Goal: Transaction & Acquisition: Purchase product/service

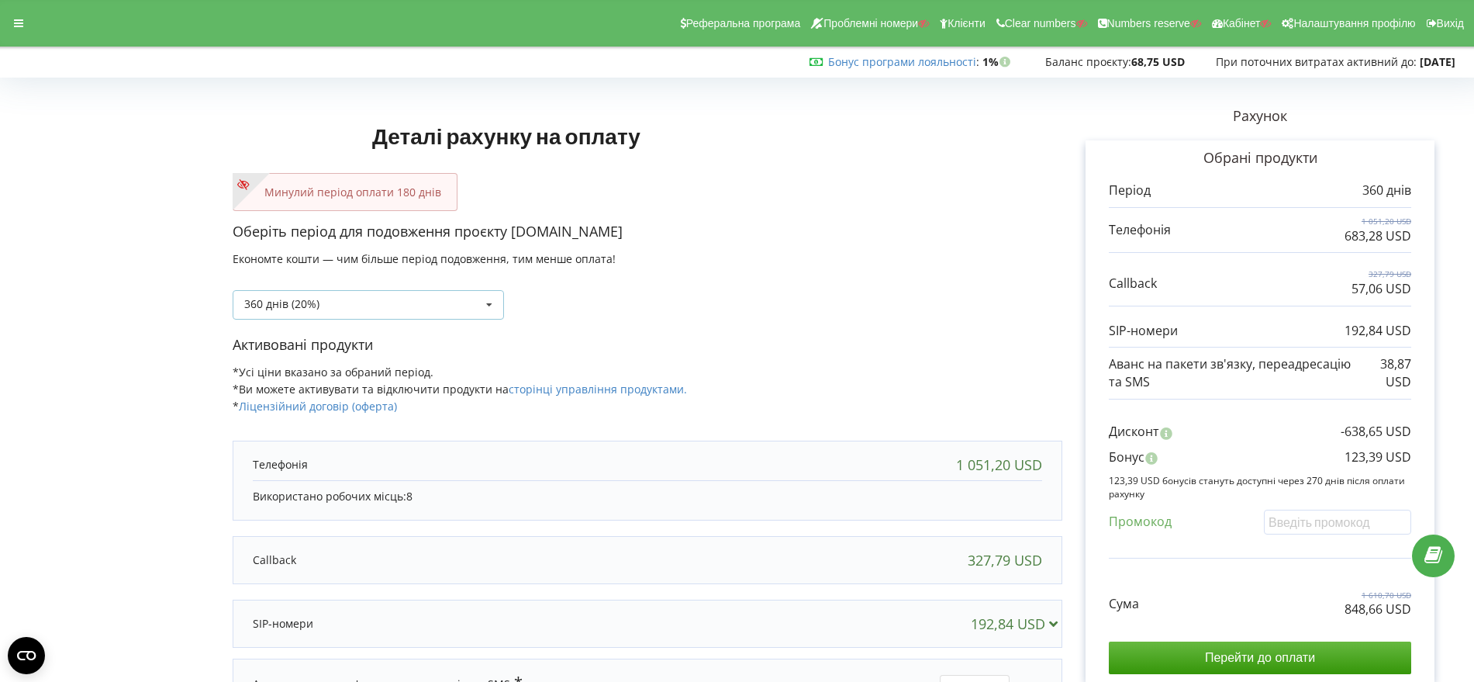
click at [489, 305] on icon at bounding box center [489, 305] width 23 height 29
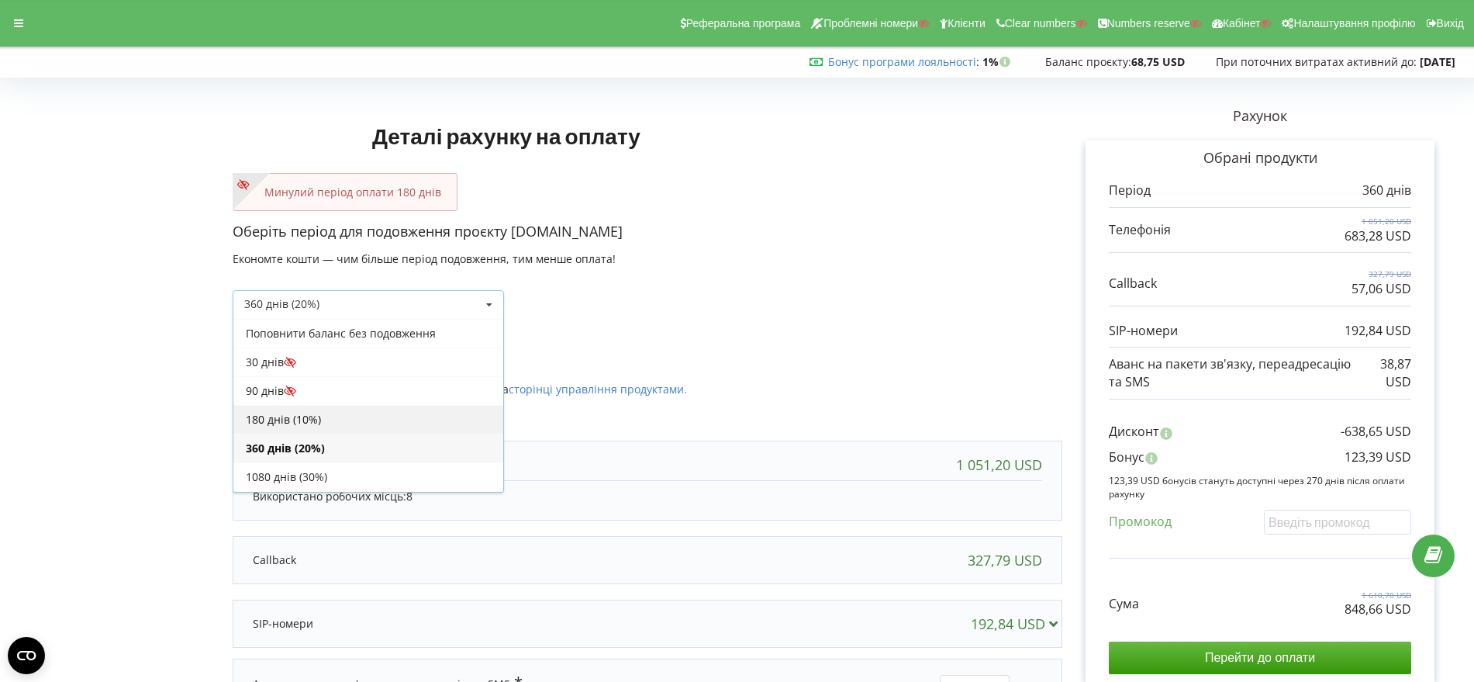
click at [380, 419] on div "180 днів (10%)" at bounding box center [368, 419] width 270 height 29
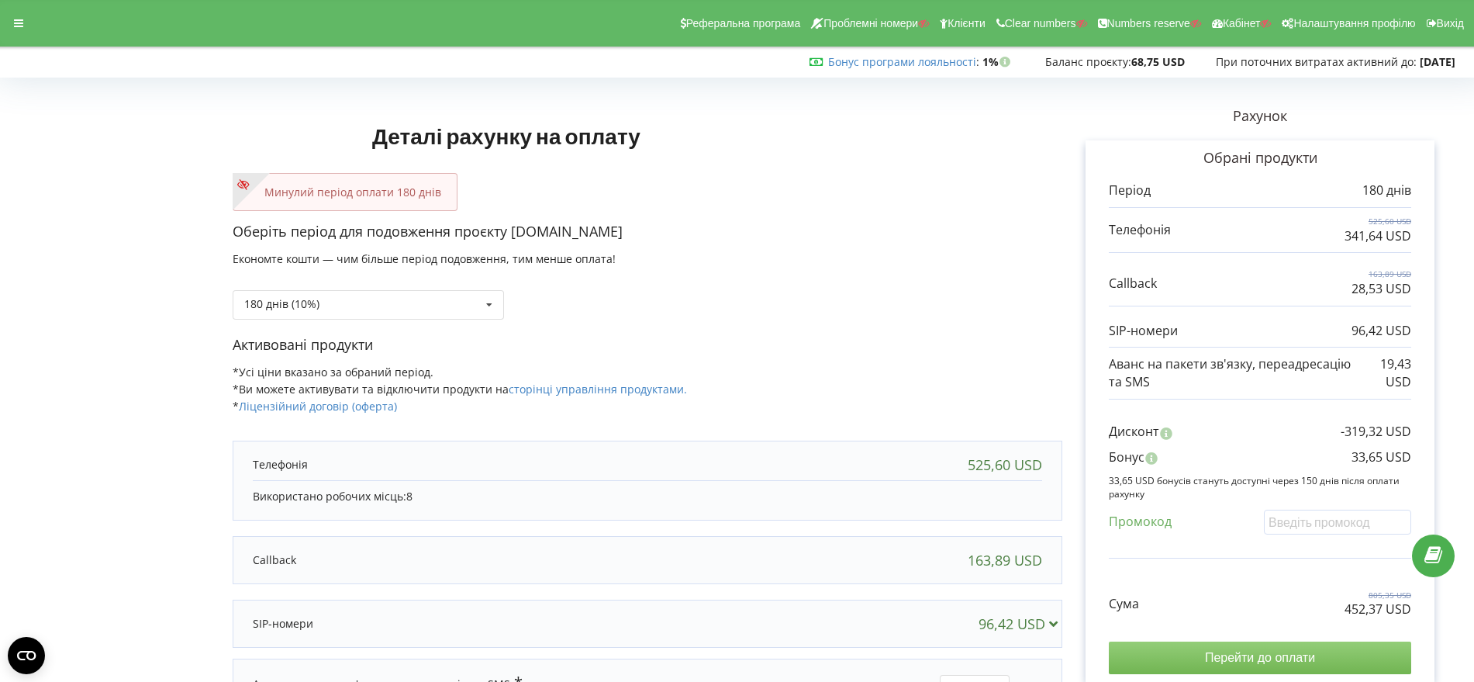
click at [1266, 657] on input "Перейти до оплати" at bounding box center [1260, 657] width 302 height 33
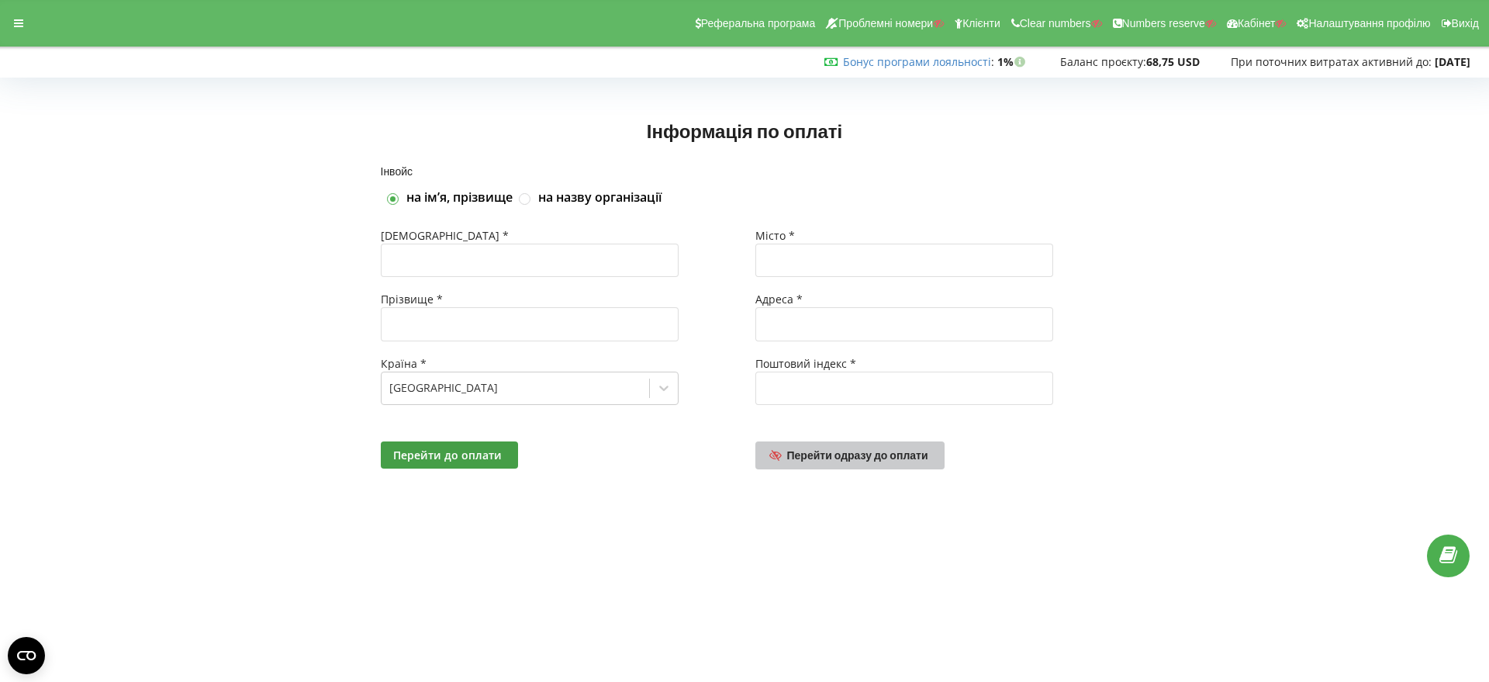
drag, startPoint x: 870, startPoint y: 456, endPoint x: 914, endPoint y: 460, distance: 44.4
click at [870, 455] on span "Перейти одразу до оплати" at bounding box center [857, 454] width 141 height 13
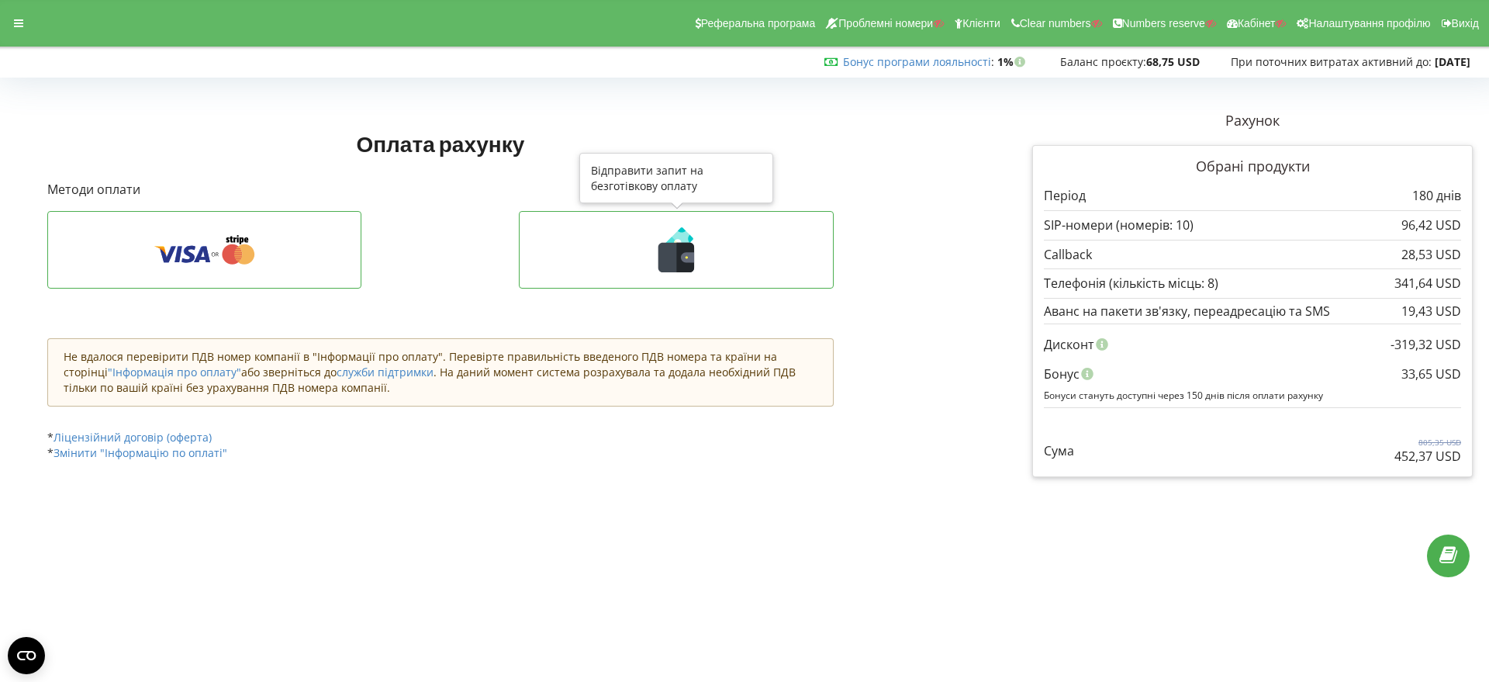
click at [671, 252] on icon at bounding box center [676, 257] width 36 height 29
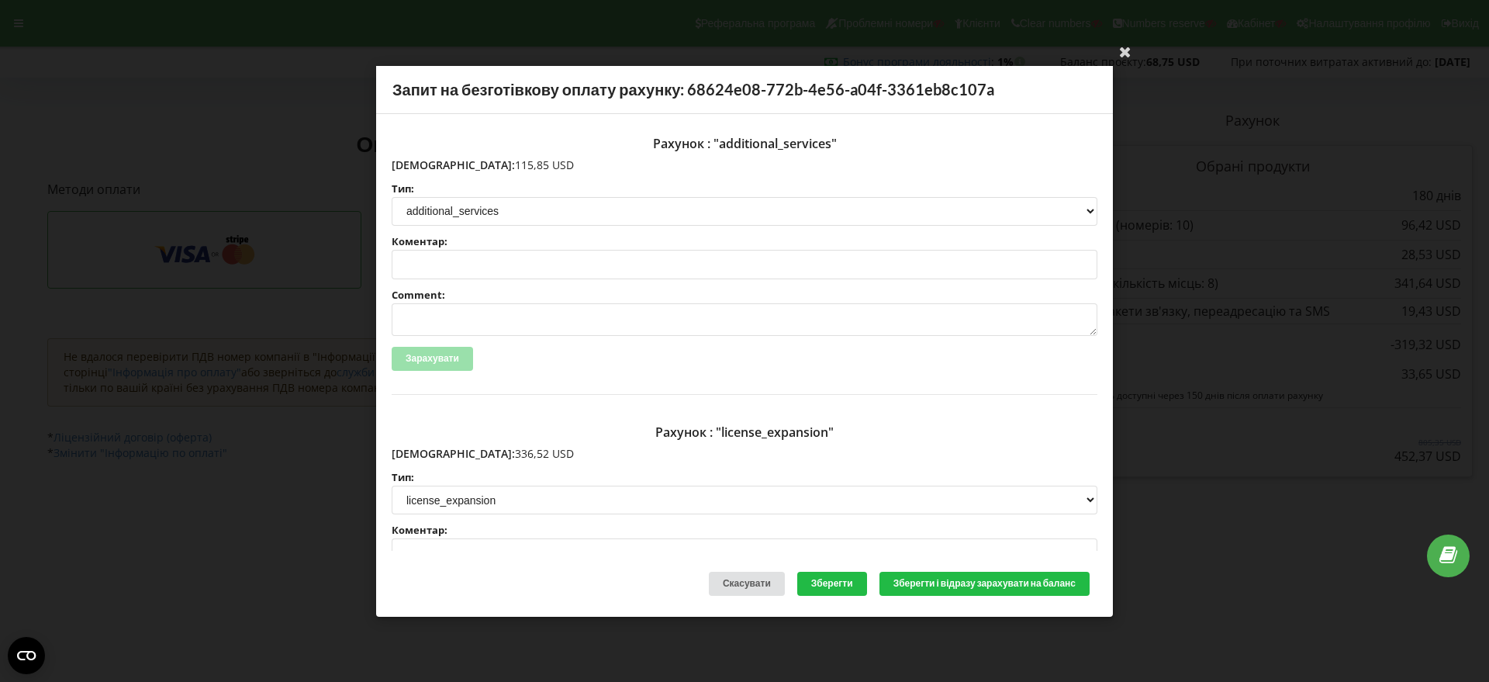
drag, startPoint x: 503, startPoint y: 166, endPoint x: 426, endPoint y: 163, distance: 77.6
click at [426, 163] on p "Сума: 115,85 USD" at bounding box center [745, 165] width 706 height 16
copy p "115,85 USD"
drag, startPoint x: 504, startPoint y: 454, endPoint x: 425, endPoint y: 451, distance: 79.2
click at [425, 451] on p "Сума: 336,52 USD" at bounding box center [745, 454] width 706 height 16
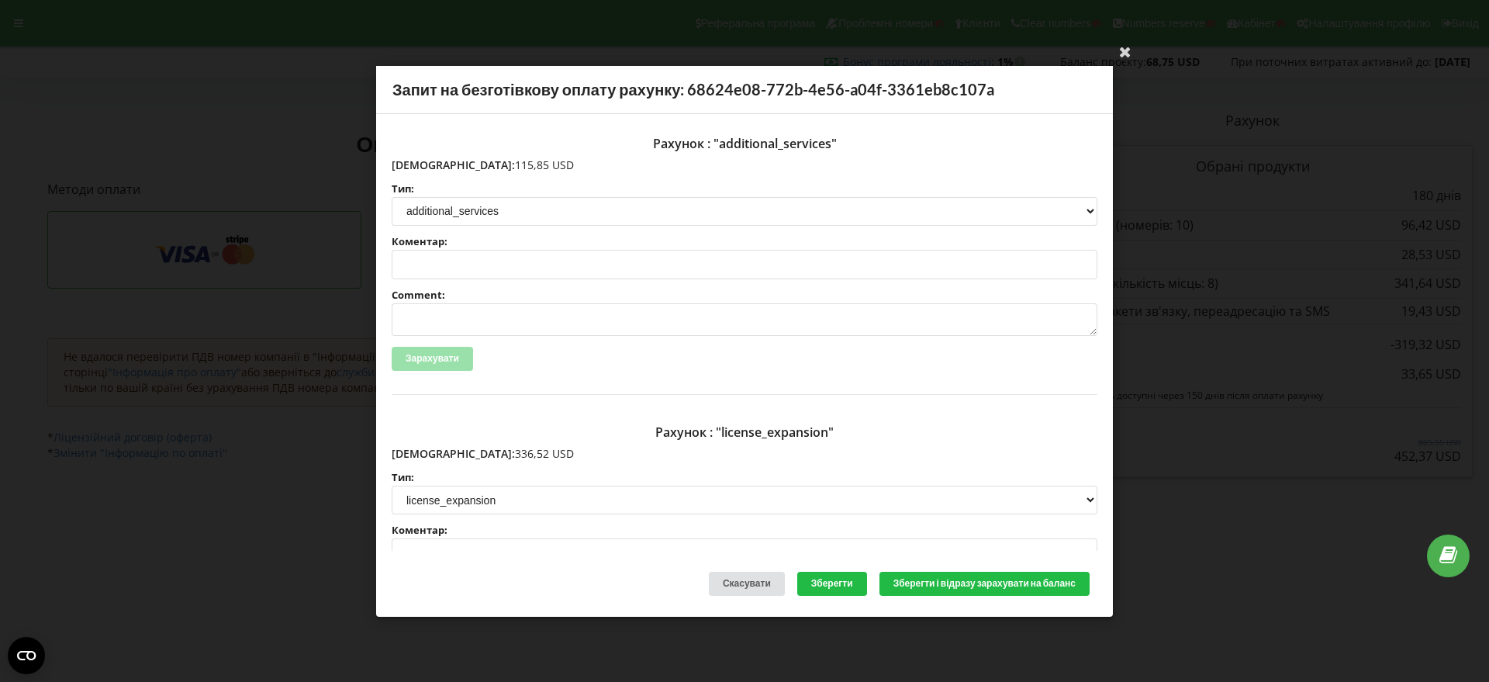
copy p "336,52 USD"
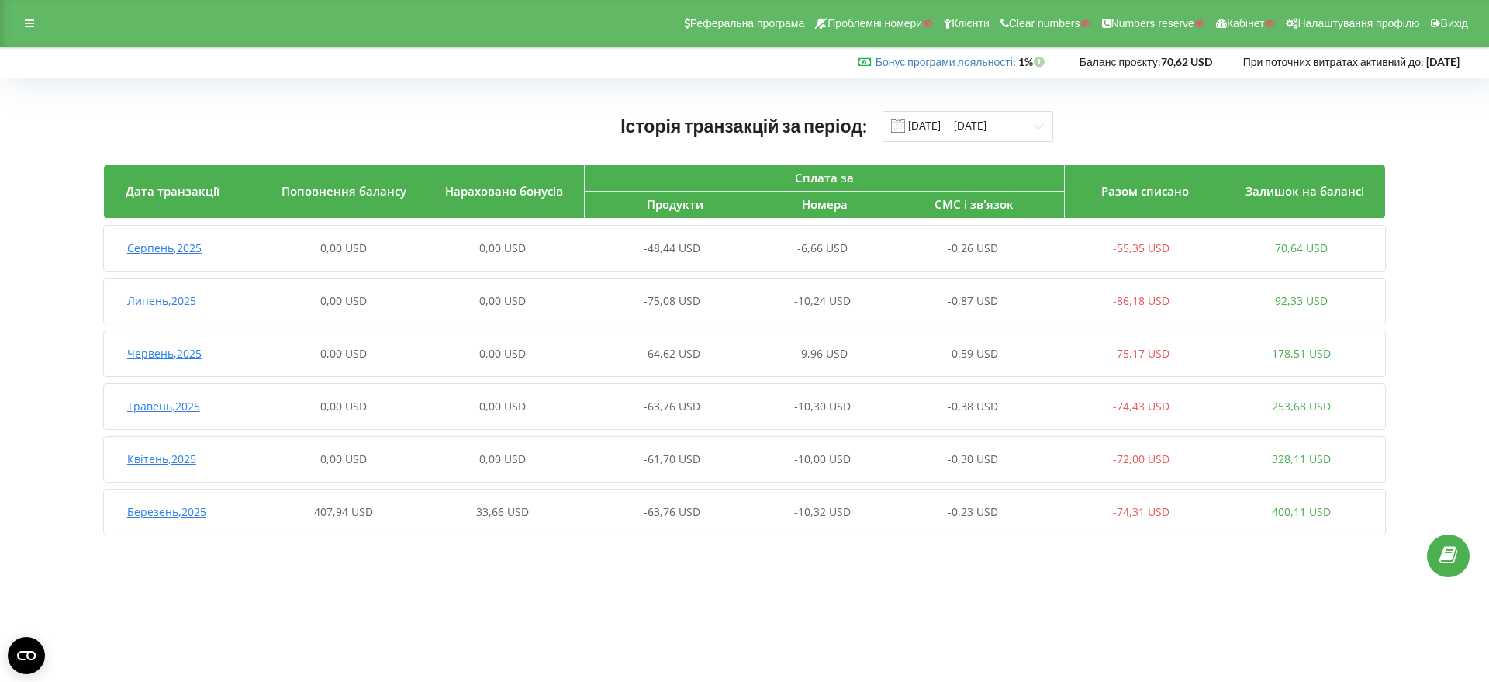
click at [187, 513] on span "Березень , 2025" at bounding box center [166, 511] width 79 height 15
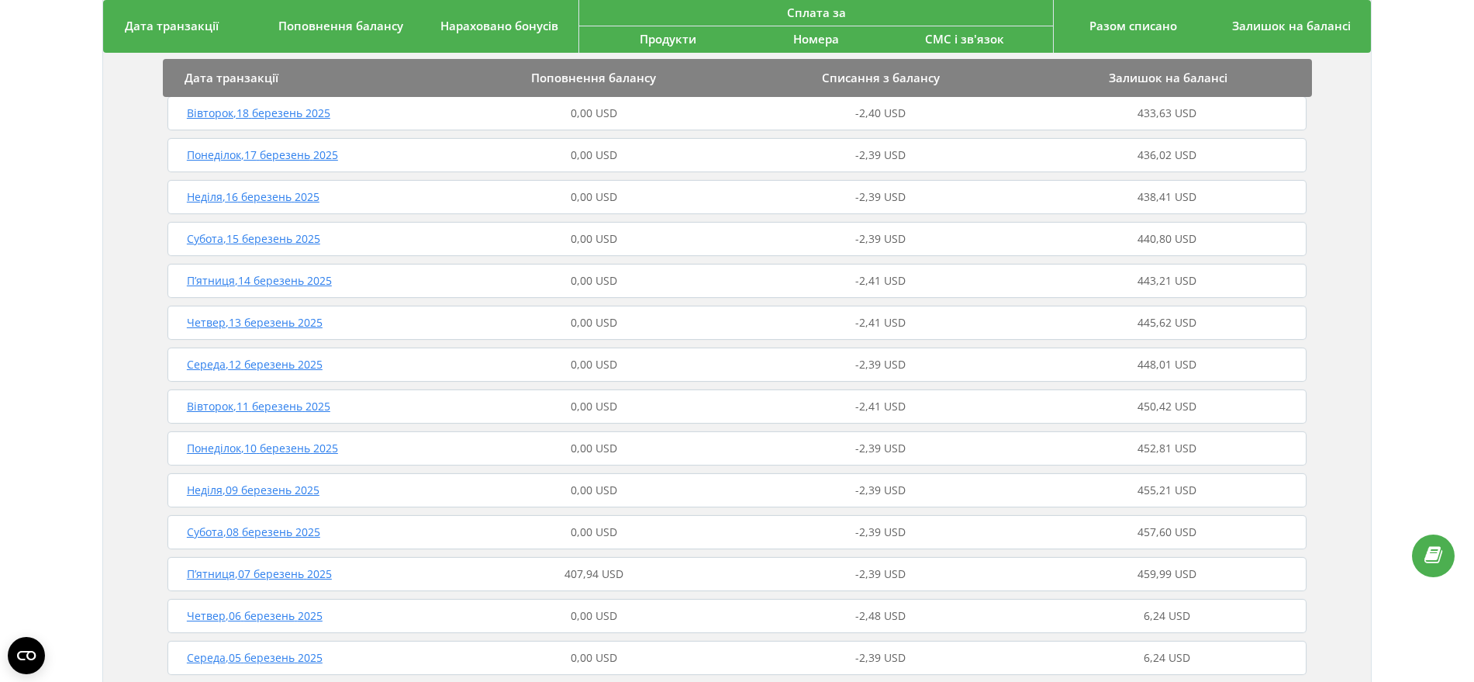
scroll to position [1260, 0]
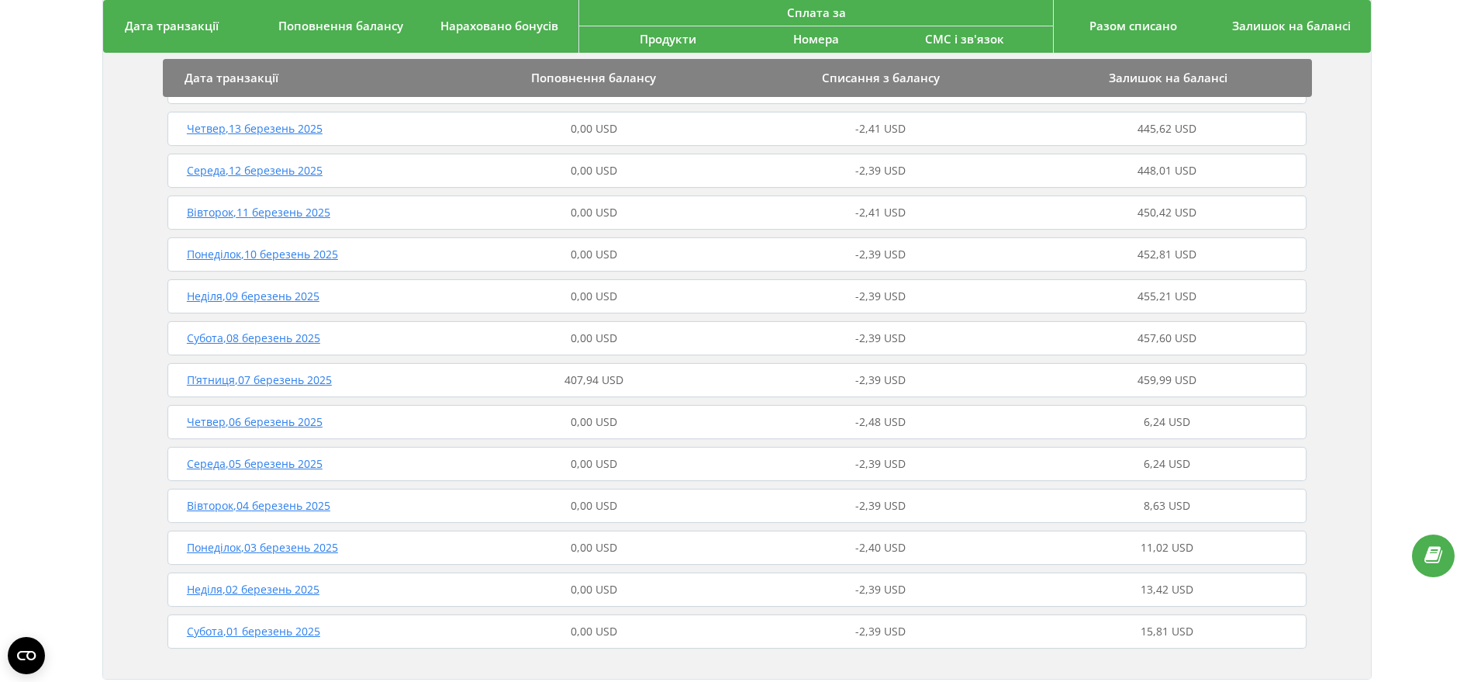
click at [289, 382] on span "П’ятниця , 07 березень 2025" at bounding box center [259, 379] width 145 height 15
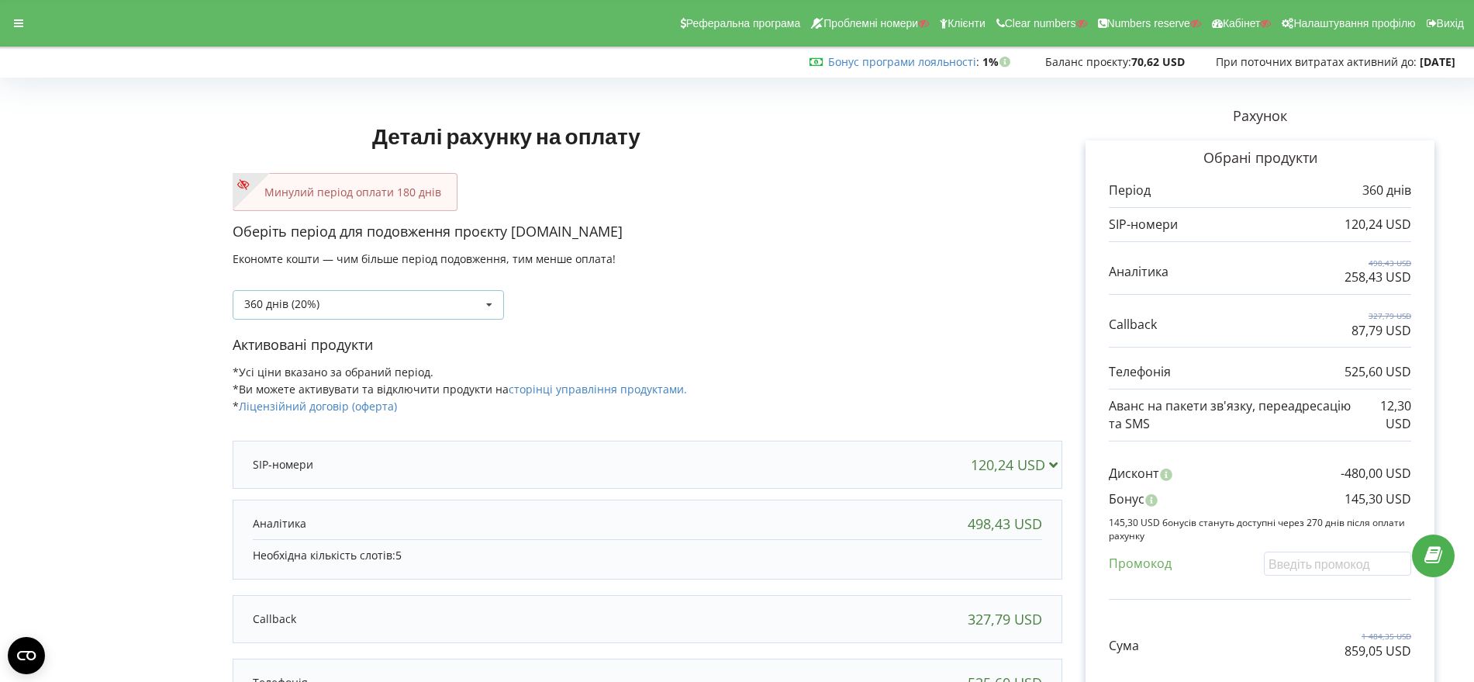
click at [487, 305] on icon at bounding box center [489, 305] width 23 height 29
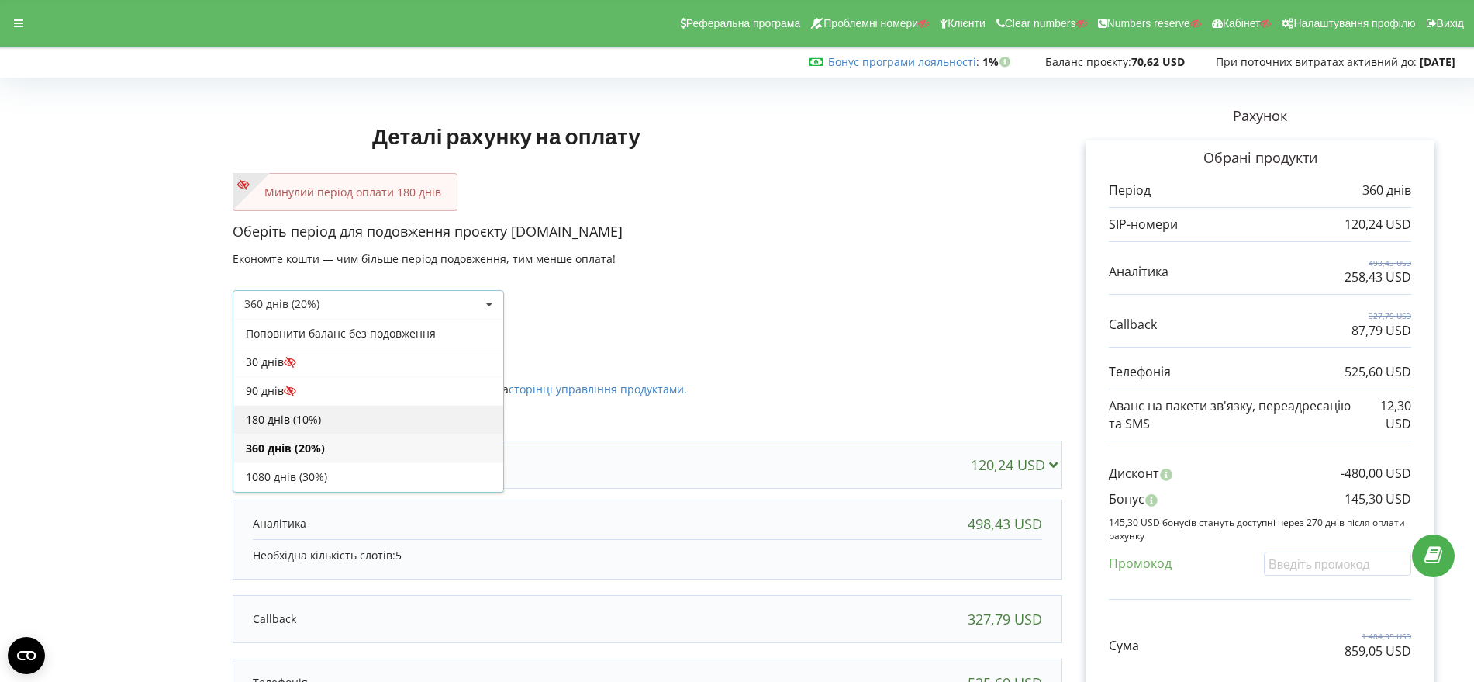
click at [381, 422] on div "180 днів (10%)" at bounding box center [368, 419] width 270 height 29
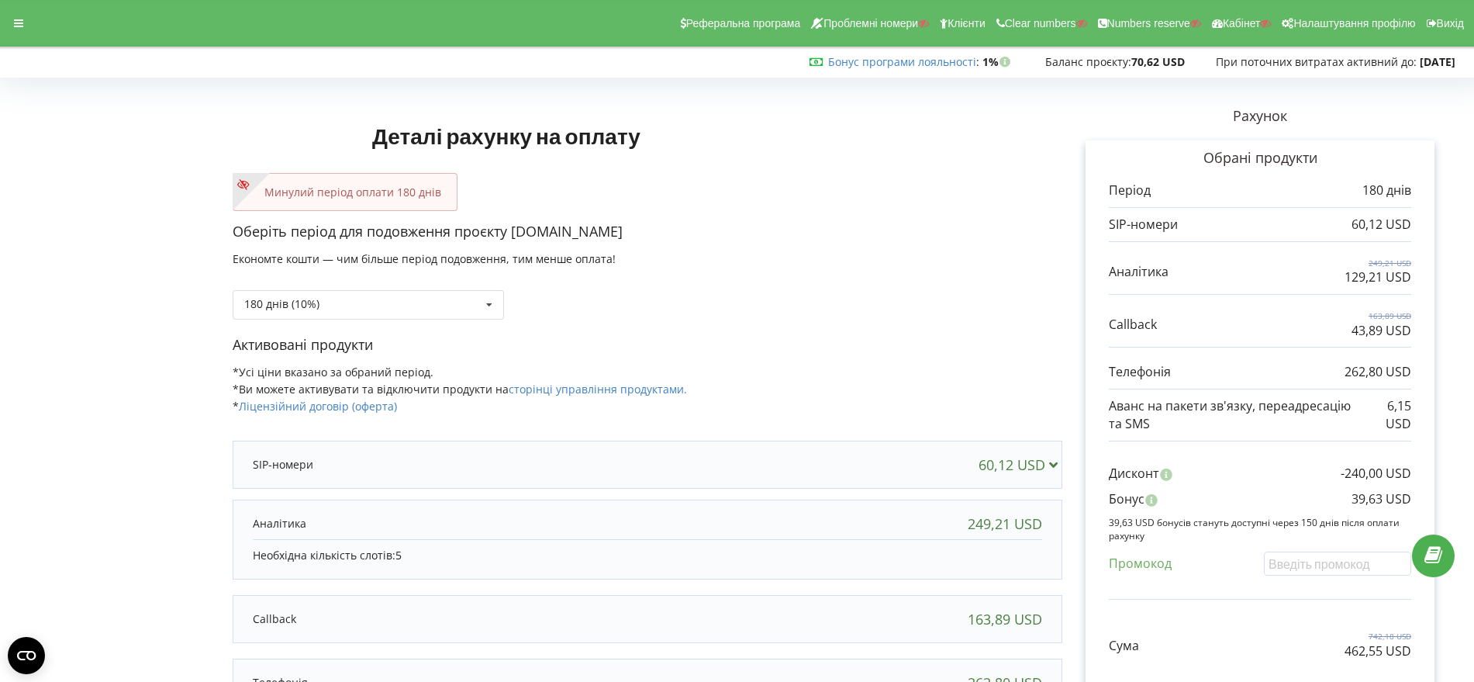
scroll to position [208, 0]
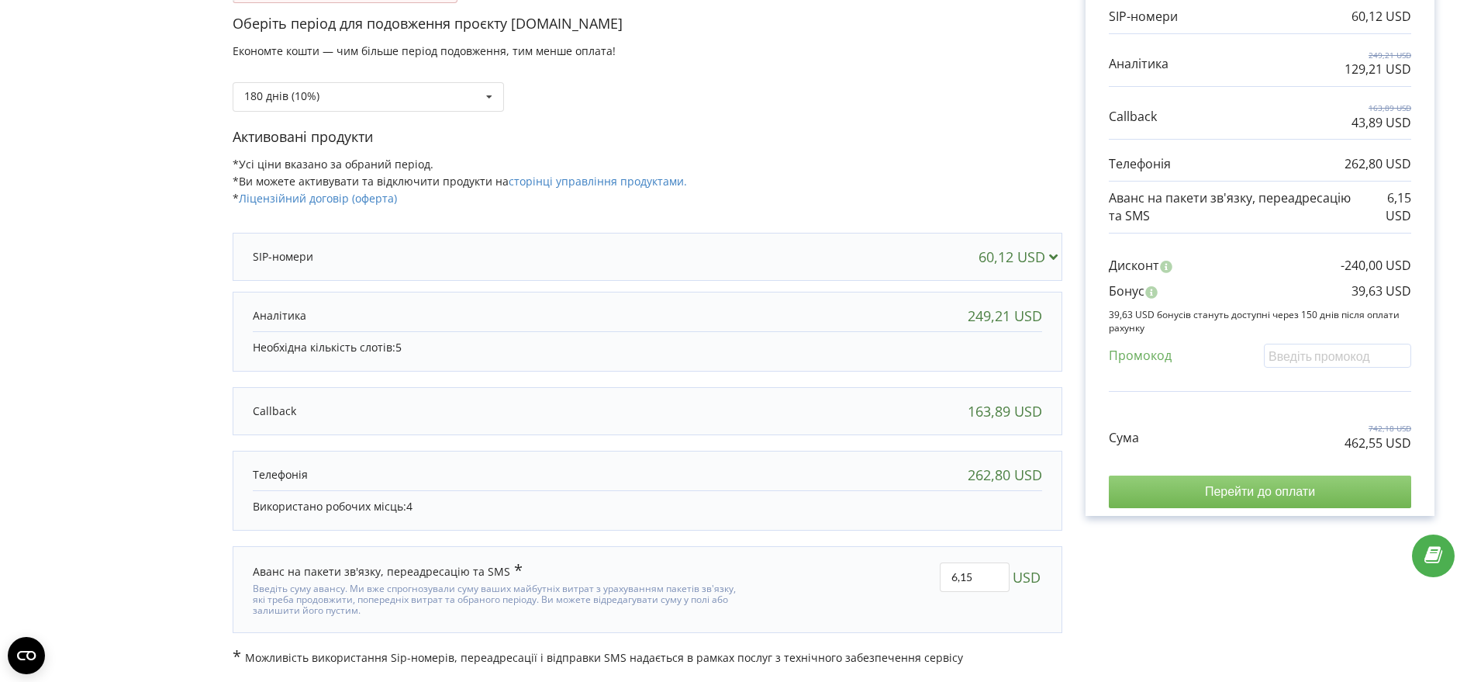
click at [1300, 492] on input "Перейти до оплати" at bounding box center [1260, 491] width 302 height 33
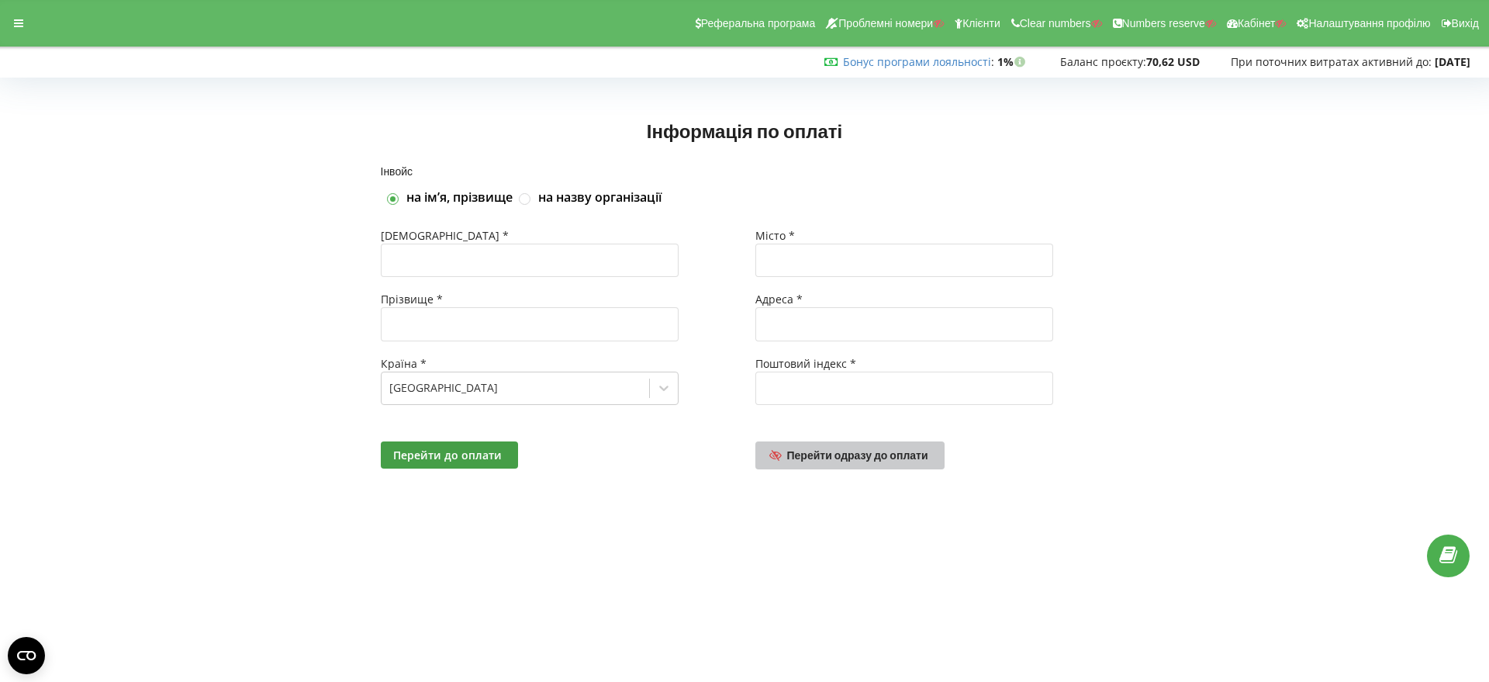
click at [872, 453] on span "Перейти одразу до оплати" at bounding box center [857, 454] width 141 height 13
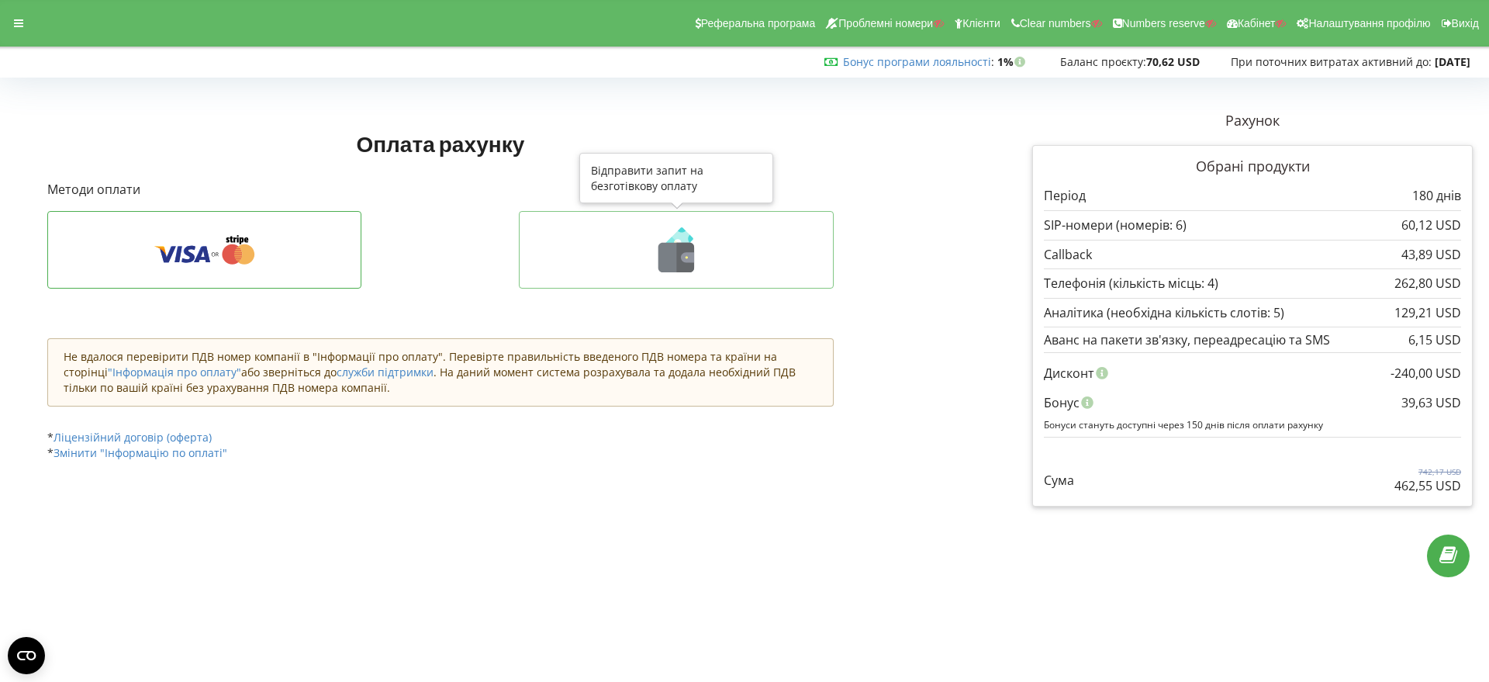
click at [684, 261] on icon at bounding box center [686, 257] width 18 height 29
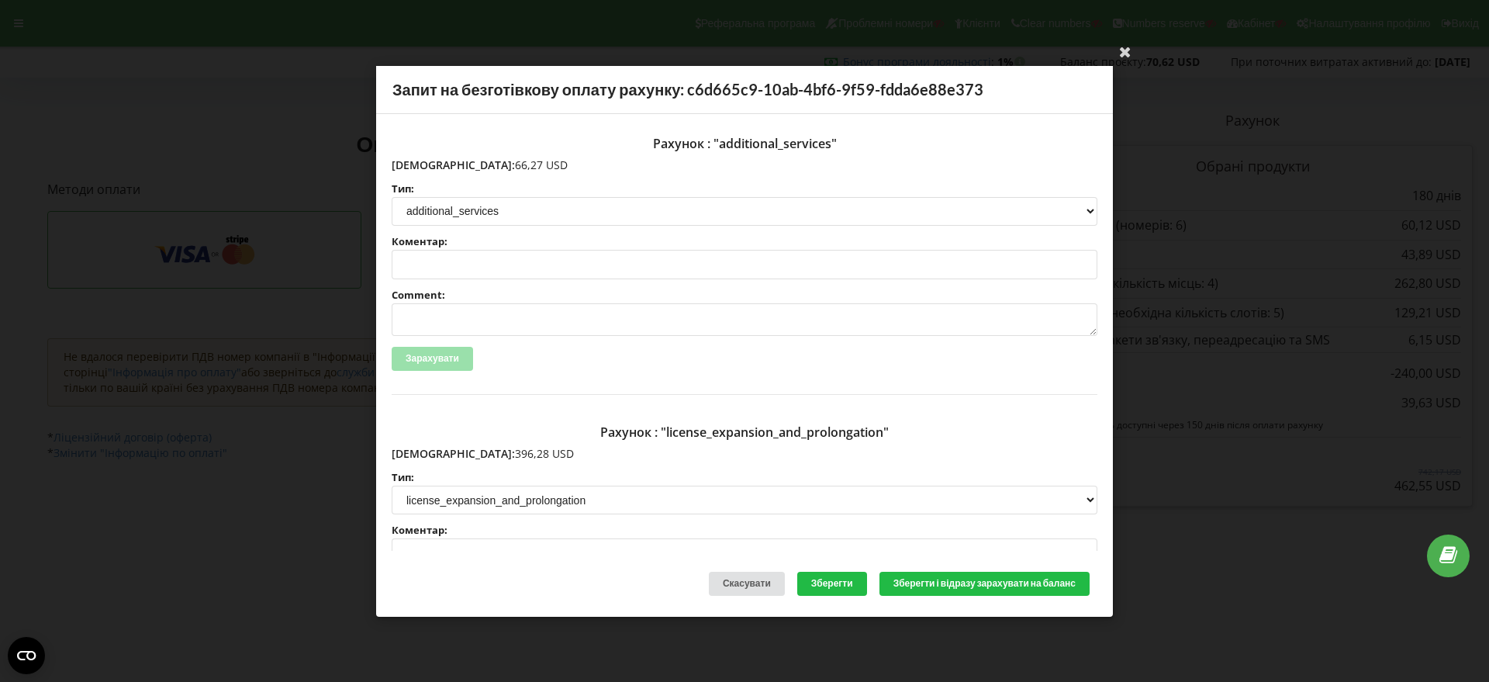
drag, startPoint x: 495, startPoint y: 161, endPoint x: 425, endPoint y: 163, distance: 70.6
click at [425, 163] on p "Сума: 66,27 USD" at bounding box center [745, 165] width 706 height 16
copy p "66,27 USD"
drag, startPoint x: 506, startPoint y: 454, endPoint x: 426, endPoint y: 452, distance: 79.9
click at [426, 452] on p "Сума: 396,28 USD" at bounding box center [745, 454] width 706 height 16
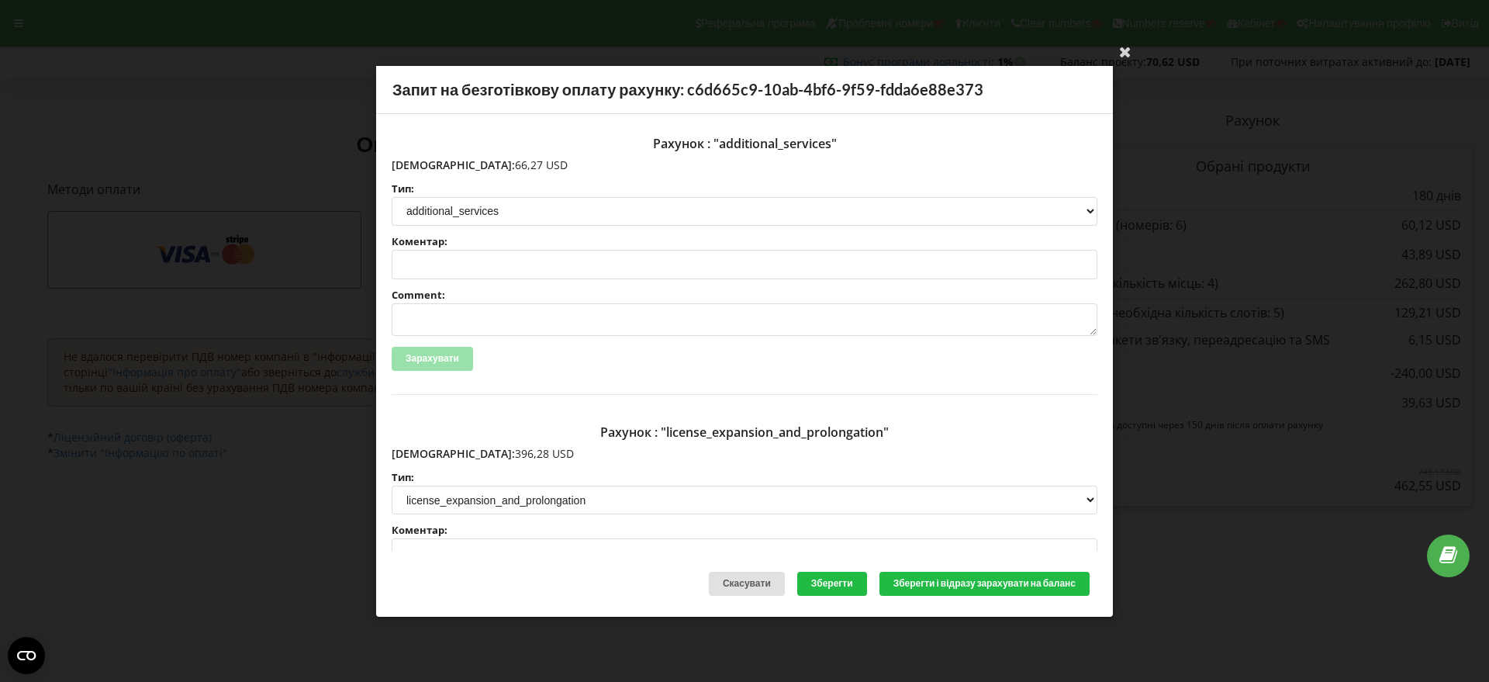
copy p "396,28 USD"
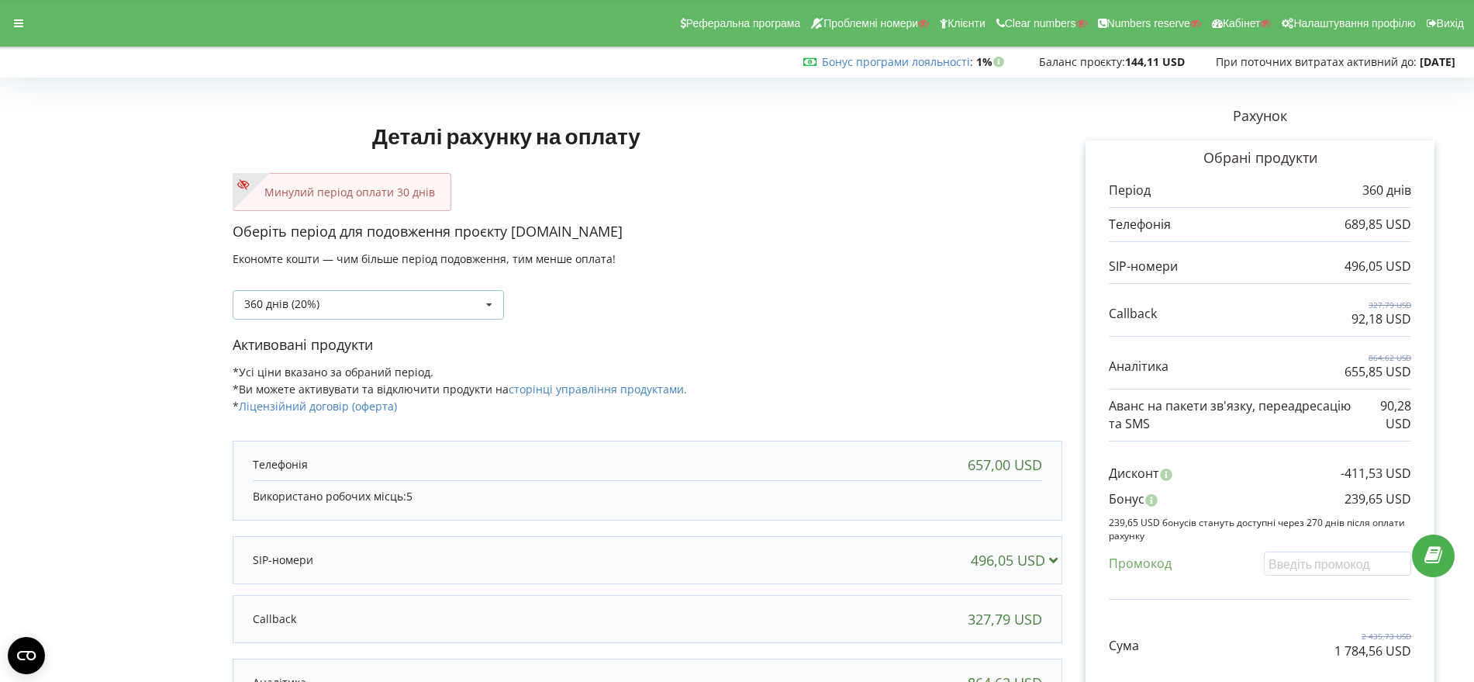
click at [492, 308] on icon at bounding box center [489, 305] width 23 height 29
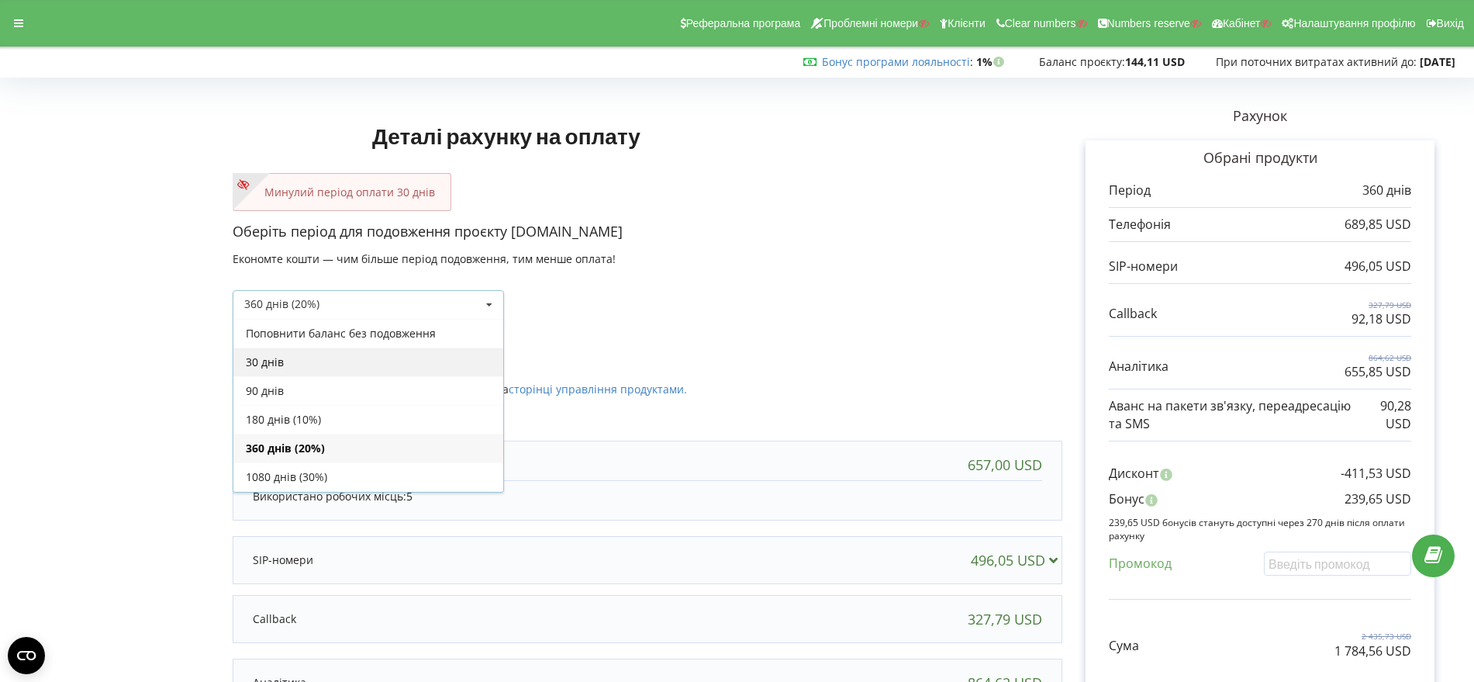
click at [410, 359] on div "30 днів" at bounding box center [368, 361] width 270 height 29
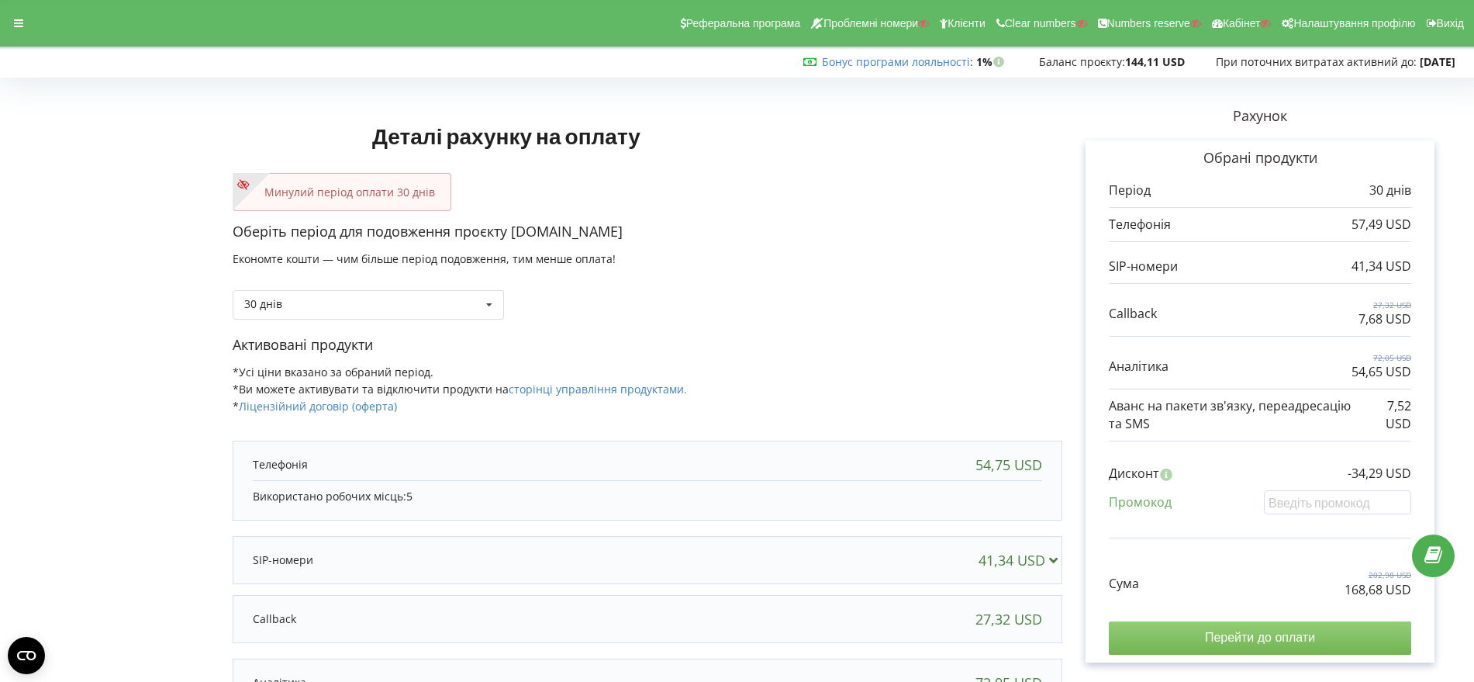
click at [1254, 634] on input "Перейти до оплати" at bounding box center [1260, 637] width 302 height 33
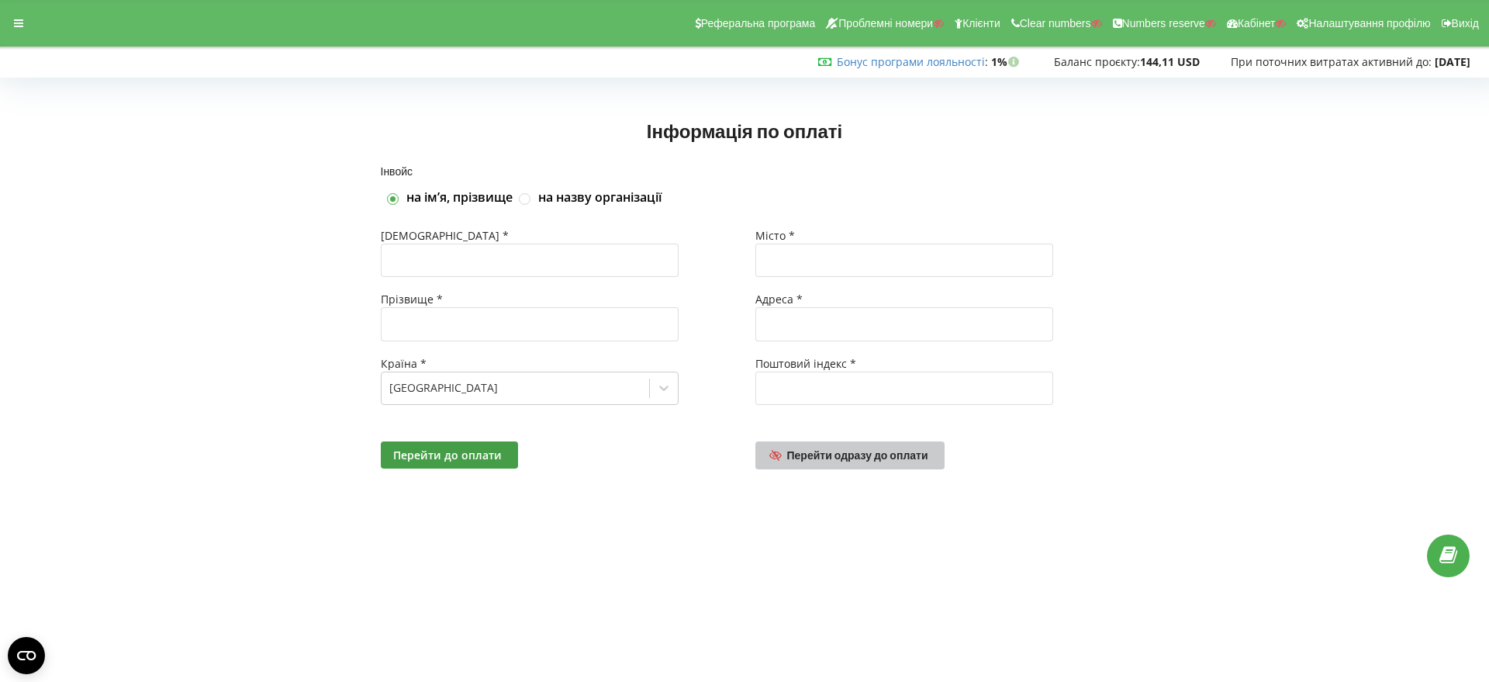
click at [856, 460] on span "Перейти одразу до оплати" at bounding box center [857, 454] width 141 height 13
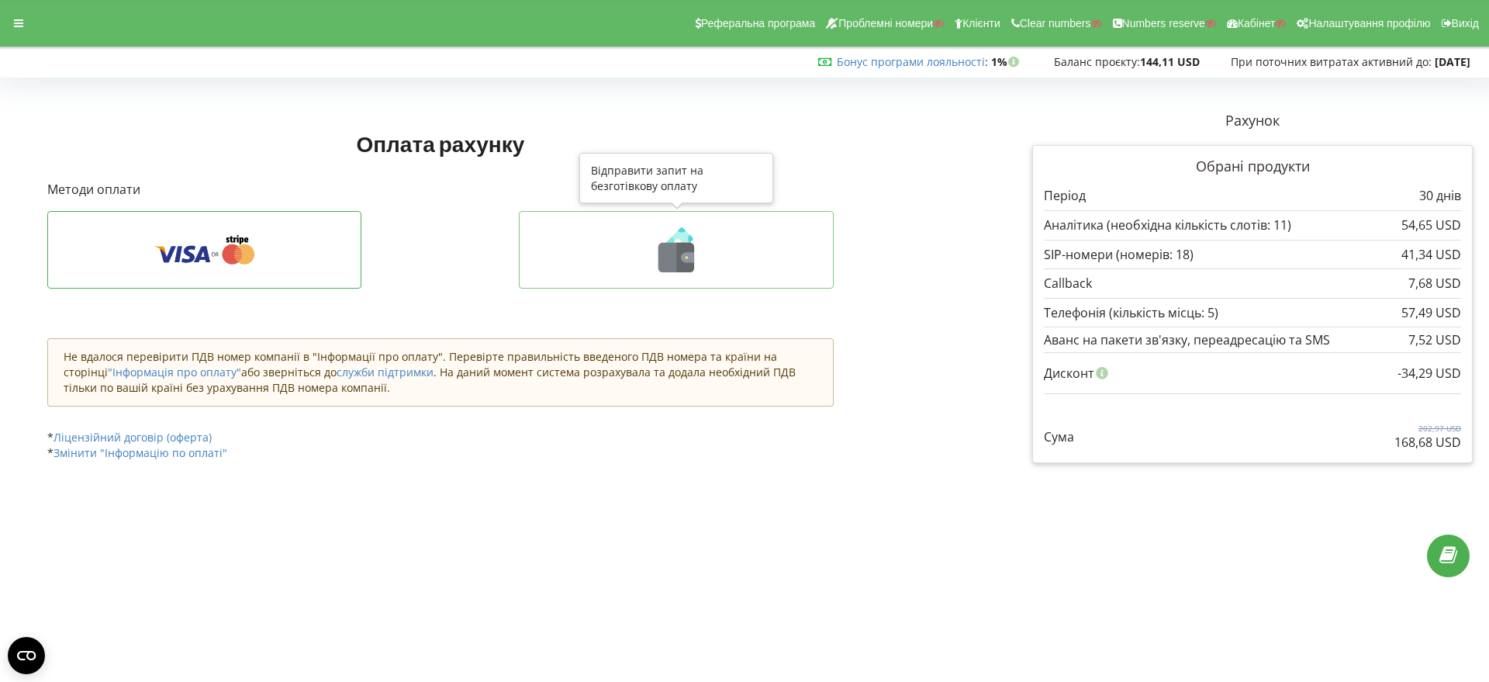
click at [683, 260] on icon at bounding box center [687, 257] width 13 height 10
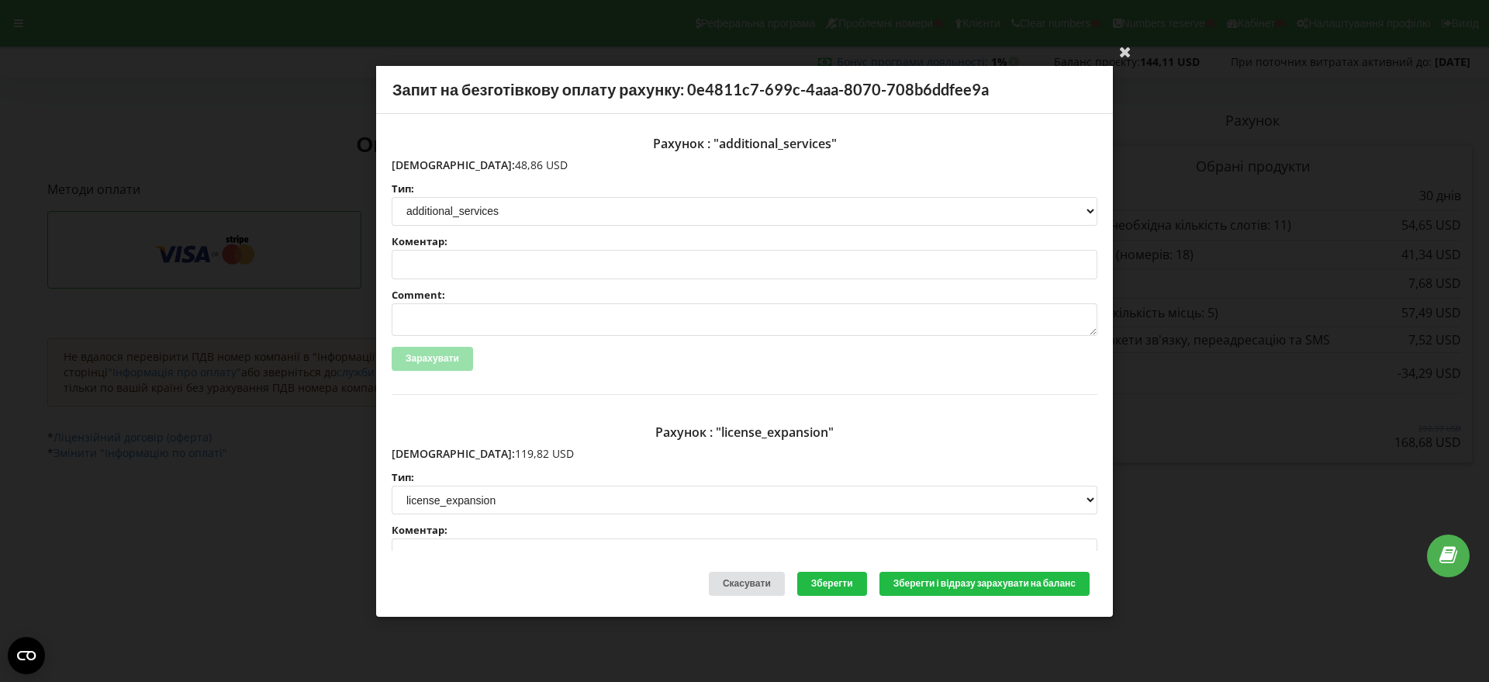
drag, startPoint x: 514, startPoint y: 166, endPoint x: 426, endPoint y: 164, distance: 88.4
click at [426, 164] on p "Сума: 48,86 USD" at bounding box center [745, 165] width 706 height 16
copy p "48,86 USD"
drag, startPoint x: 500, startPoint y: 452, endPoint x: 425, endPoint y: 452, distance: 75.2
click at [425, 452] on p "Сума: 119,82 USD" at bounding box center [745, 454] width 706 height 16
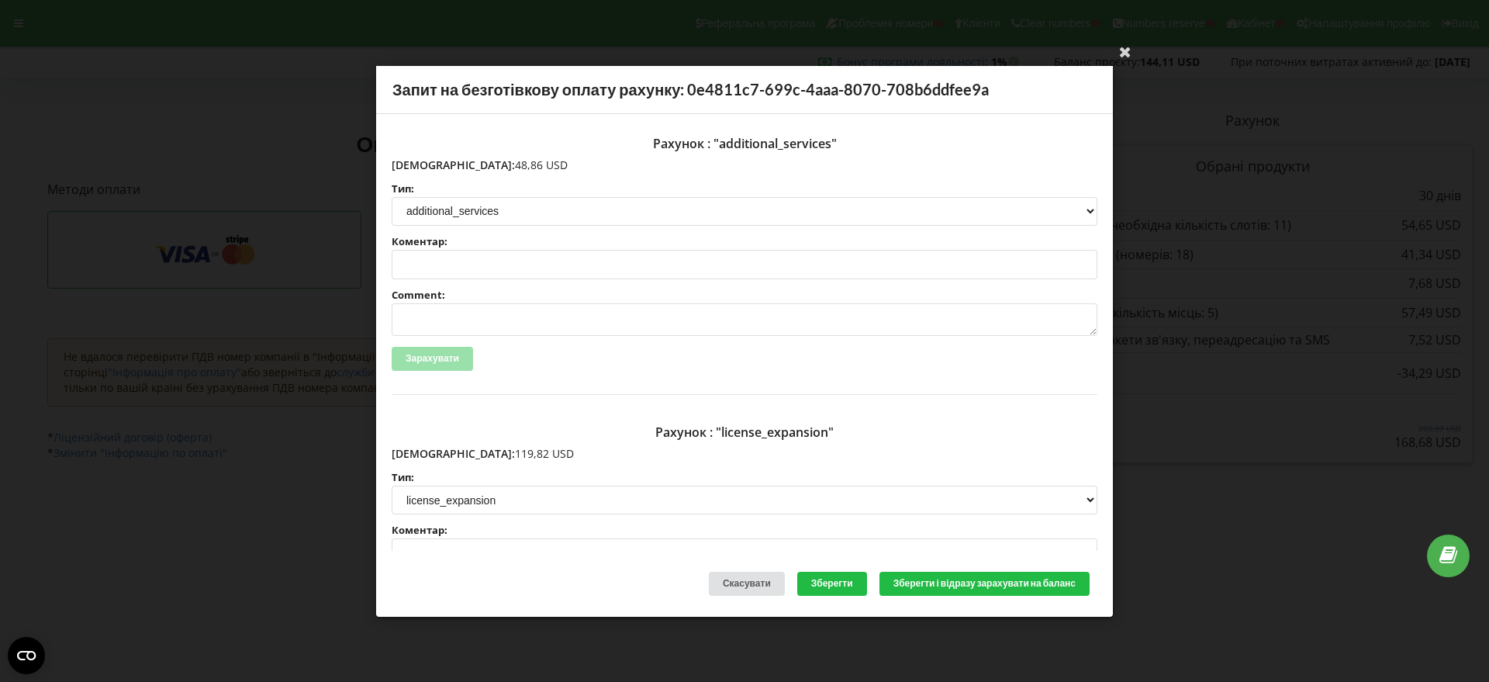
copy p "119,82 USD"
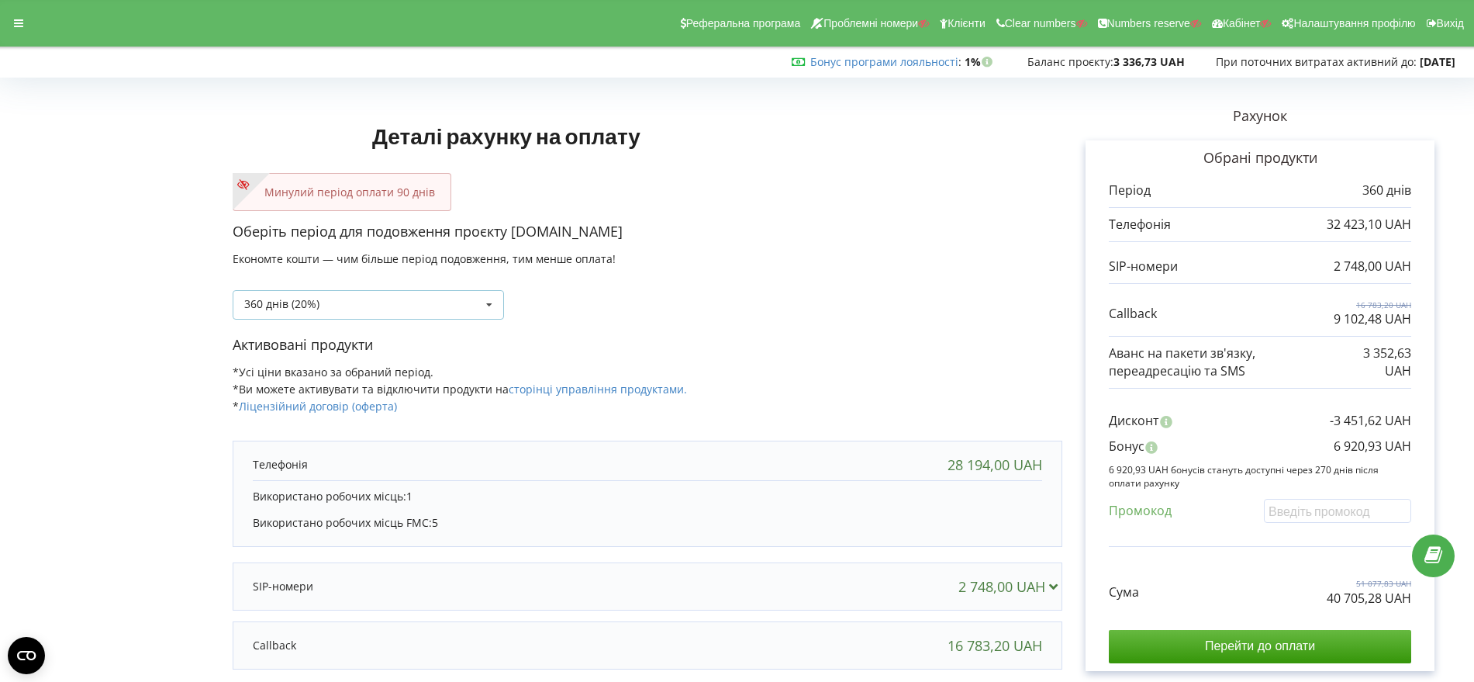
click at [485, 306] on icon at bounding box center [489, 305] width 23 height 29
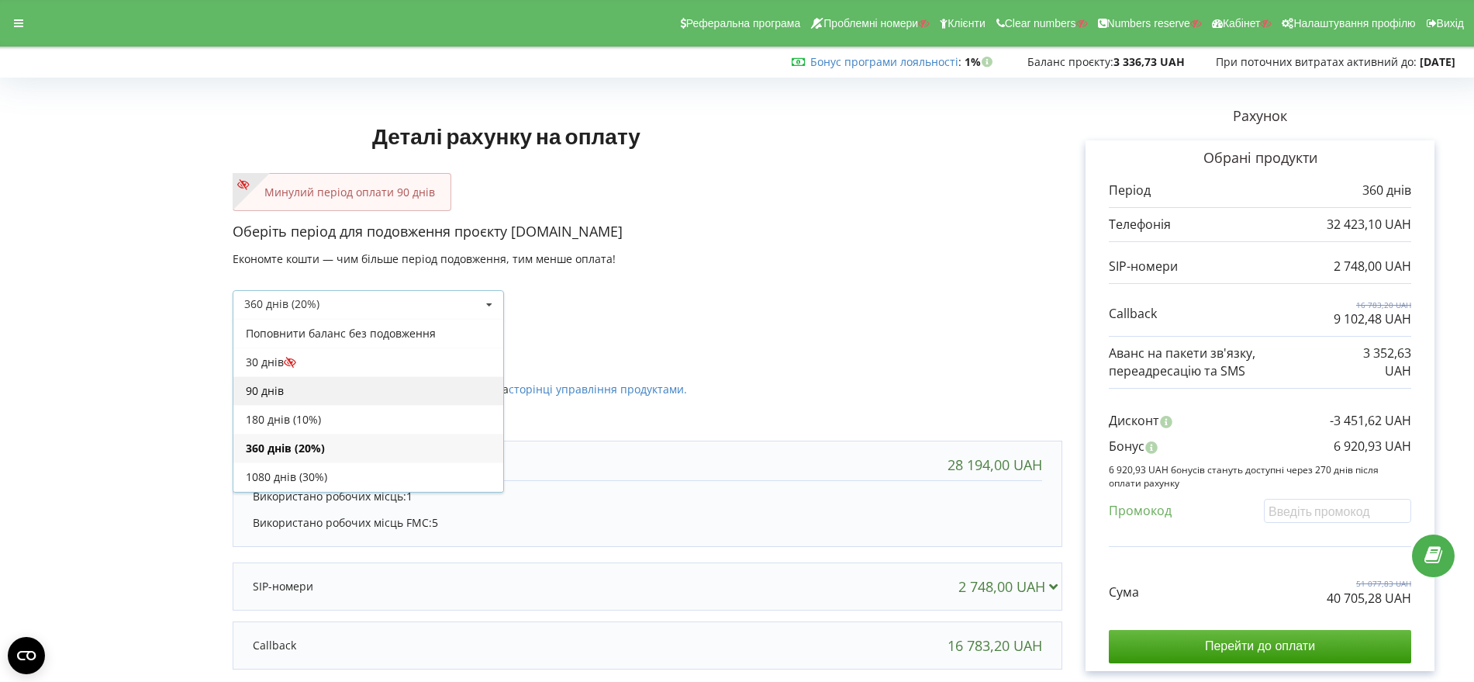
click at [369, 388] on div "90 днів" at bounding box center [368, 390] width 270 height 29
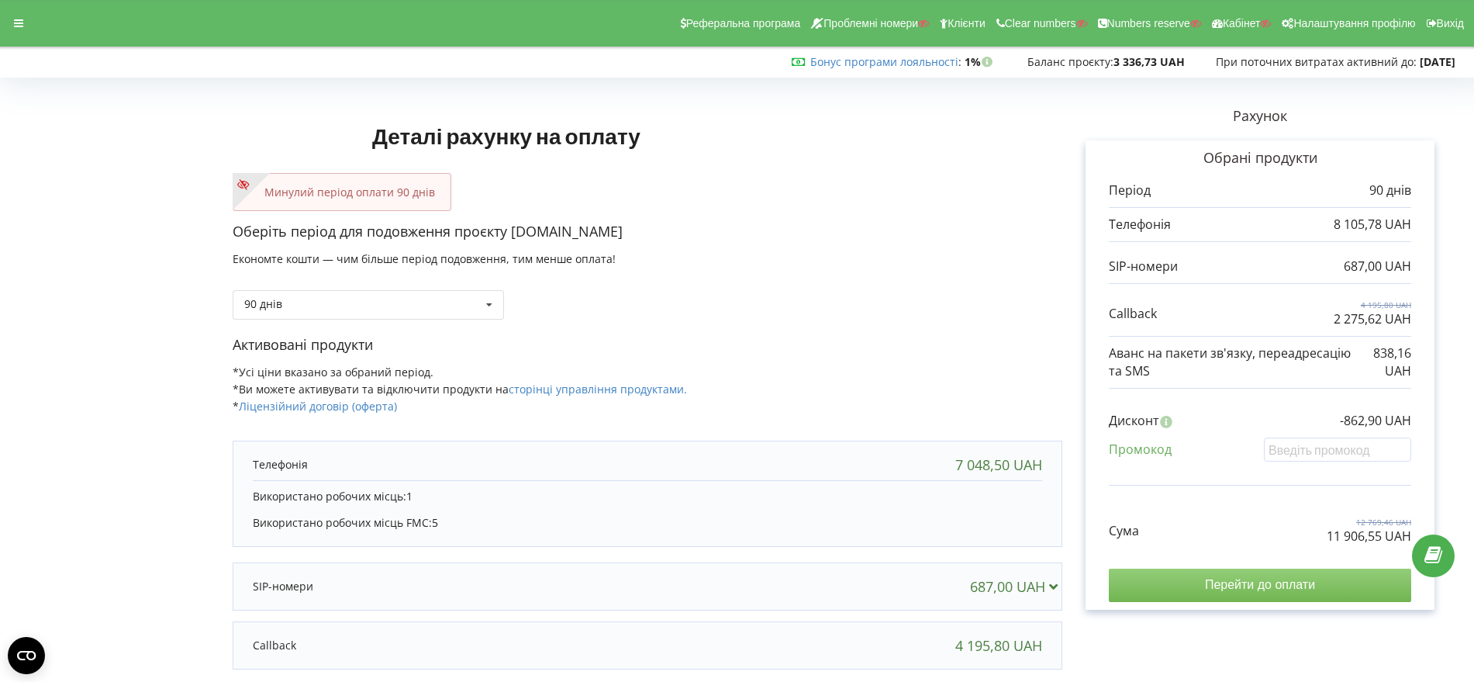
click at [1274, 580] on input "Перейти до оплати" at bounding box center [1260, 584] width 302 height 33
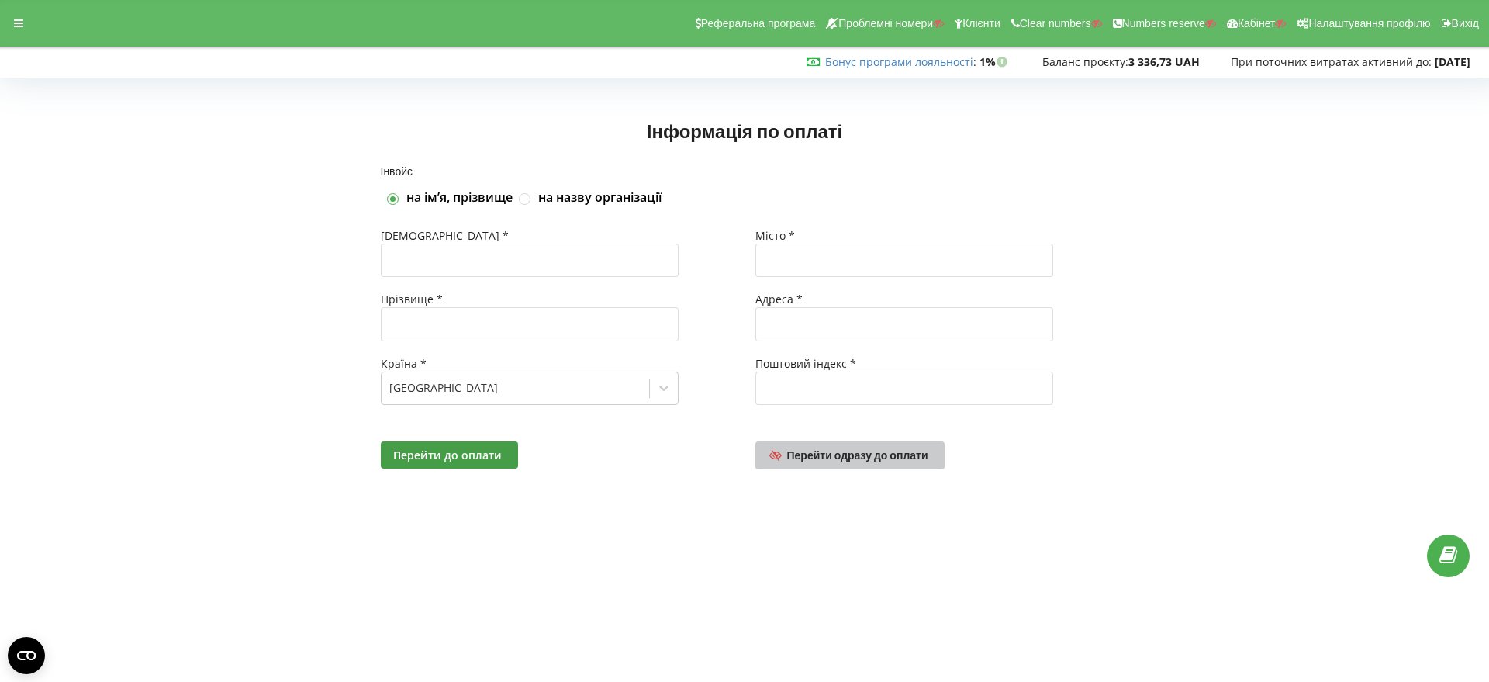
click at [884, 458] on span "Перейти одразу до оплати" at bounding box center [857, 454] width 141 height 13
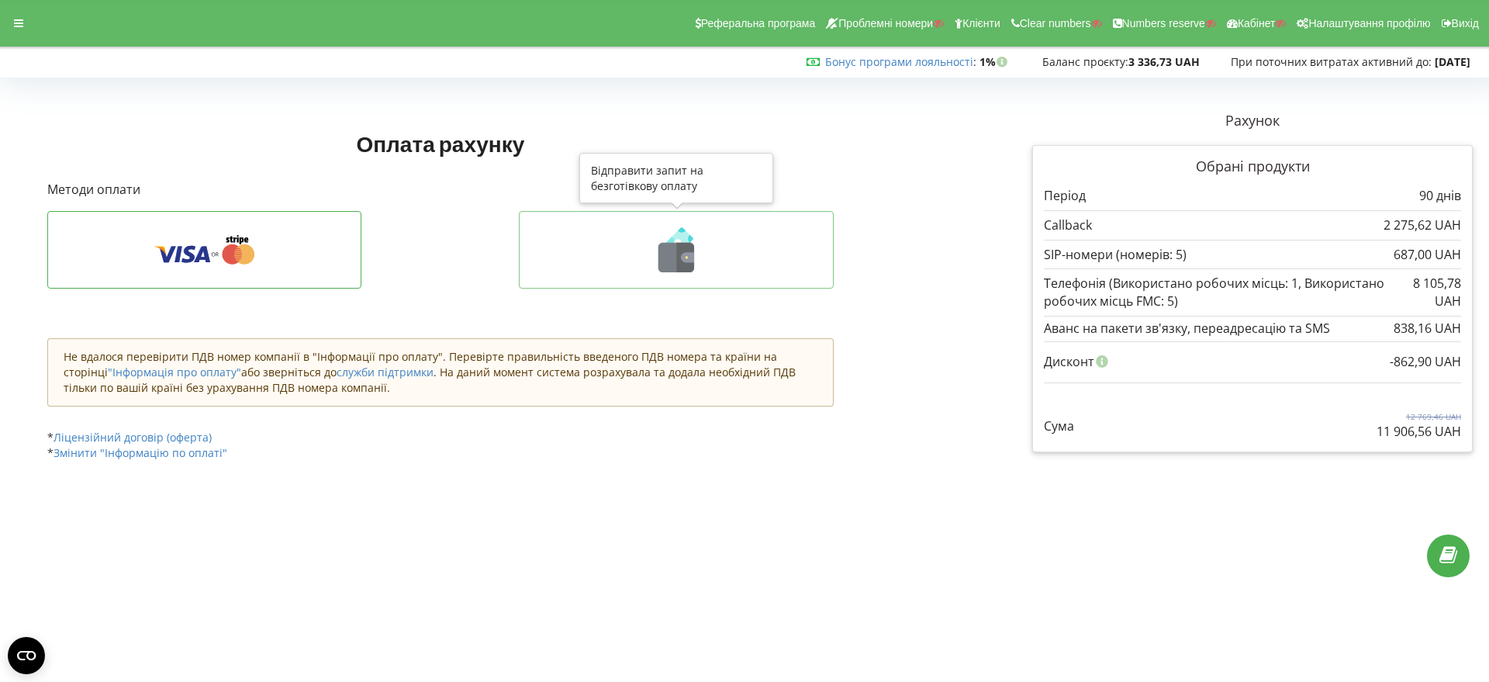
click at [707, 254] on icon at bounding box center [676, 249] width 282 height 45
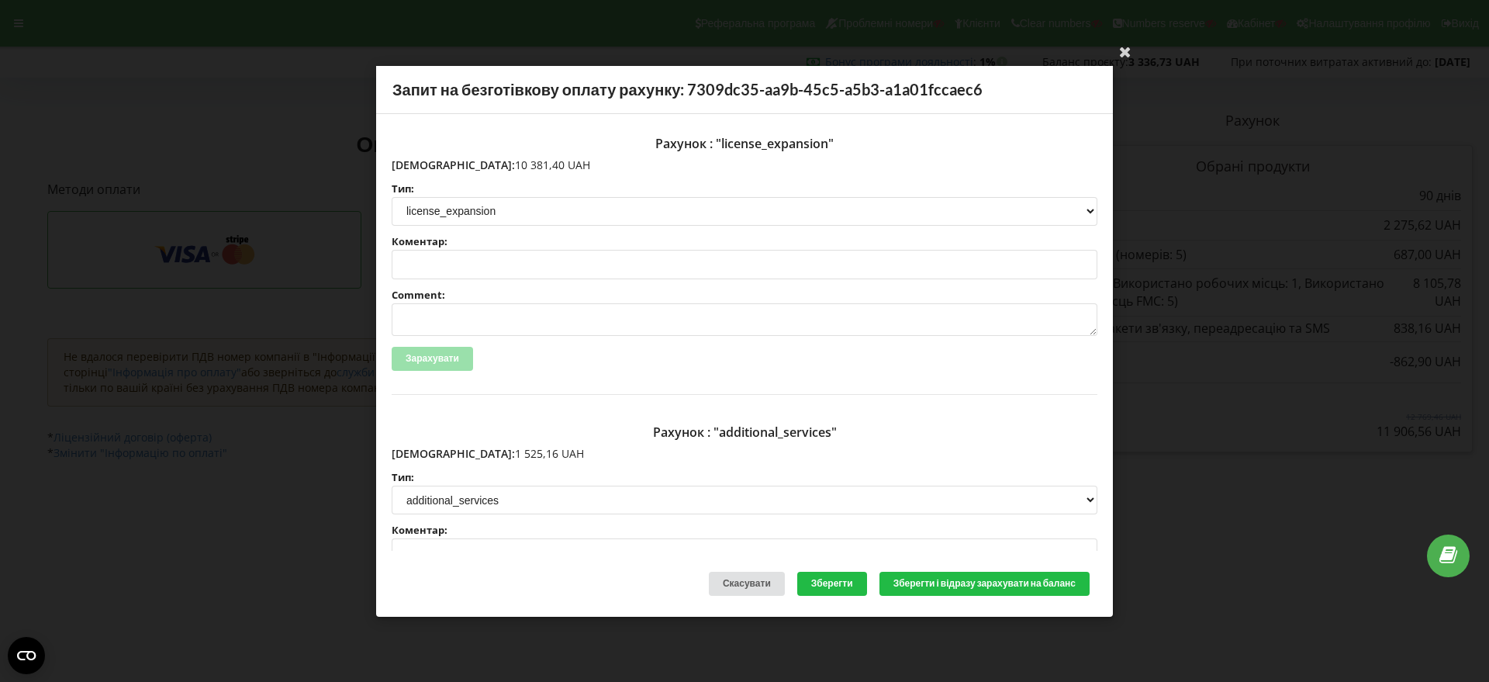
drag, startPoint x: 514, startPoint y: 167, endPoint x: 424, endPoint y: 164, distance: 90.0
click at [424, 164] on p "Сума: 10 381,40 UAH" at bounding box center [745, 165] width 706 height 16
copy p "10 381,40 UAH"
drag, startPoint x: 506, startPoint y: 454, endPoint x: 425, endPoint y: 449, distance: 81.6
click at [425, 449] on p "Сума: 1 525,16 UAH" at bounding box center [745, 454] width 706 height 16
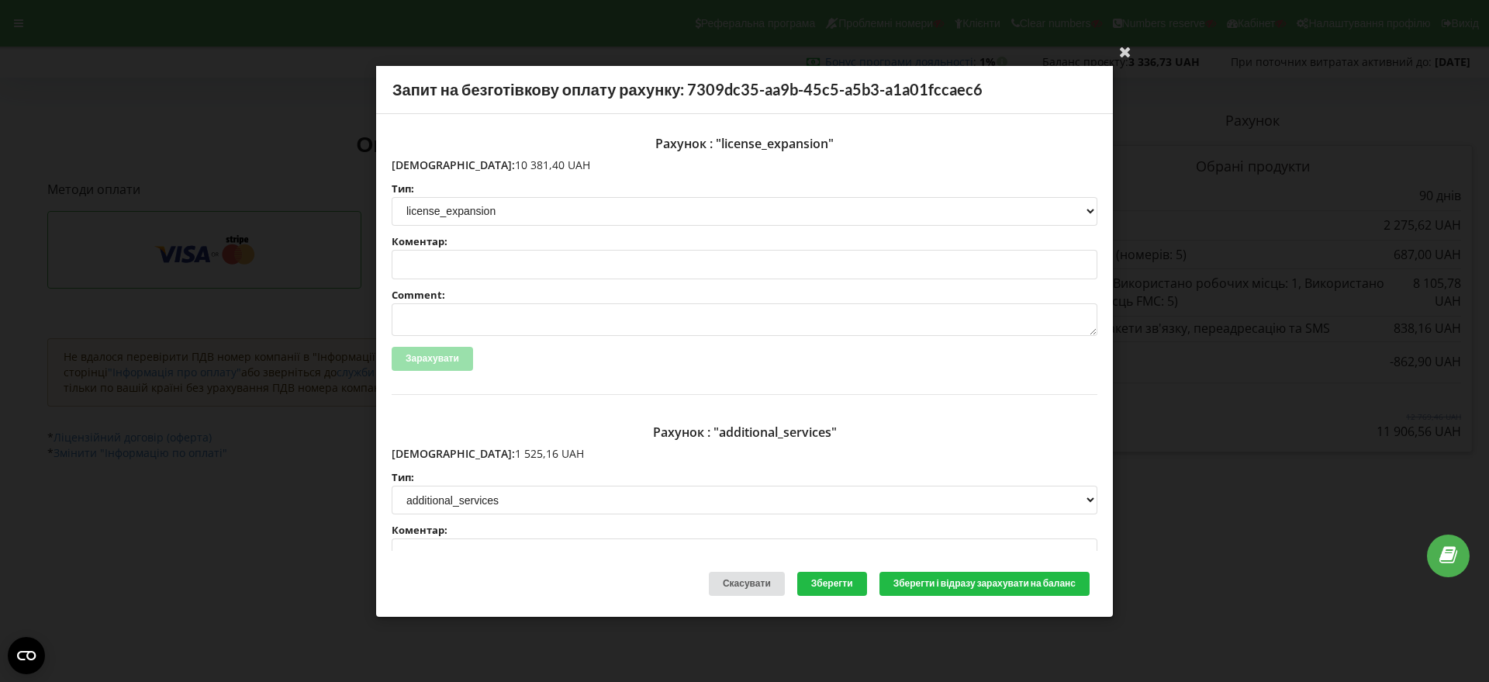
copy p "1 525,16 UAH"
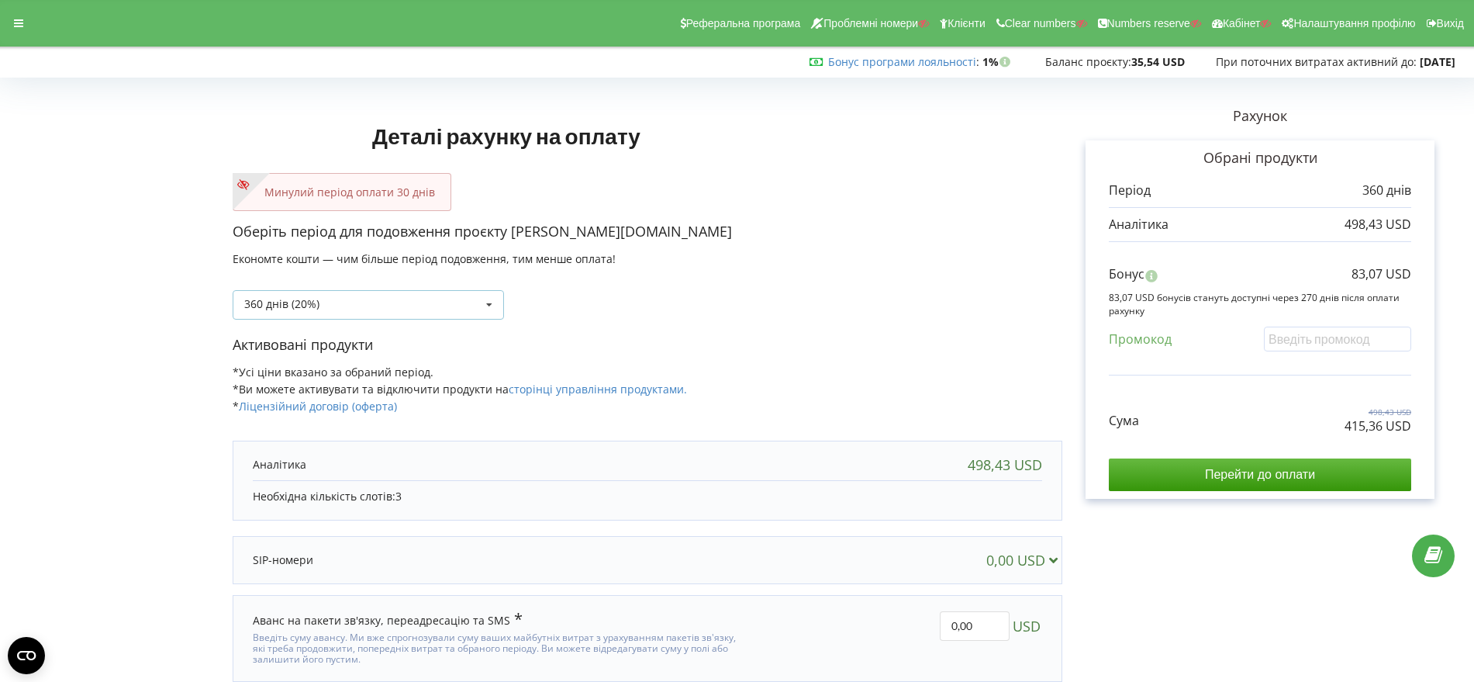
click at [487, 304] on icon at bounding box center [489, 305] width 23 height 29
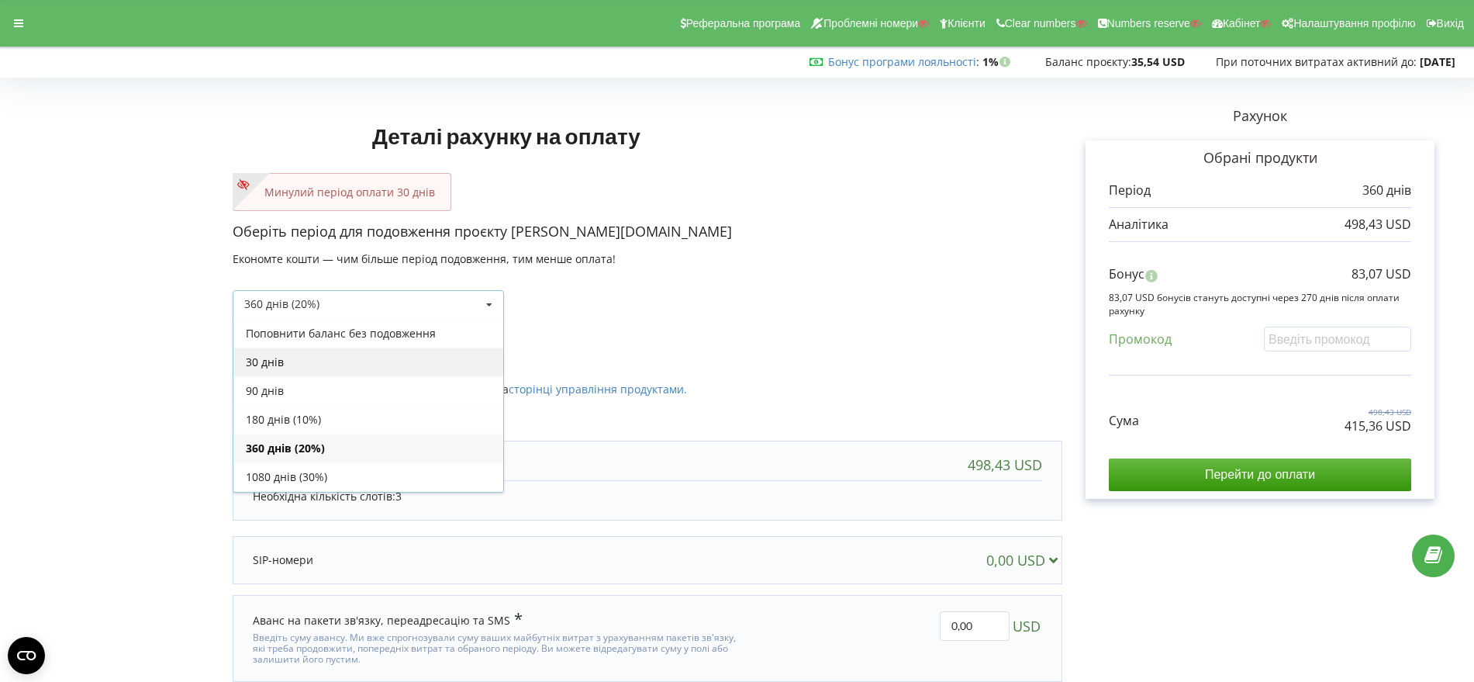
click at [427, 357] on div "30 днів" at bounding box center [368, 361] width 270 height 29
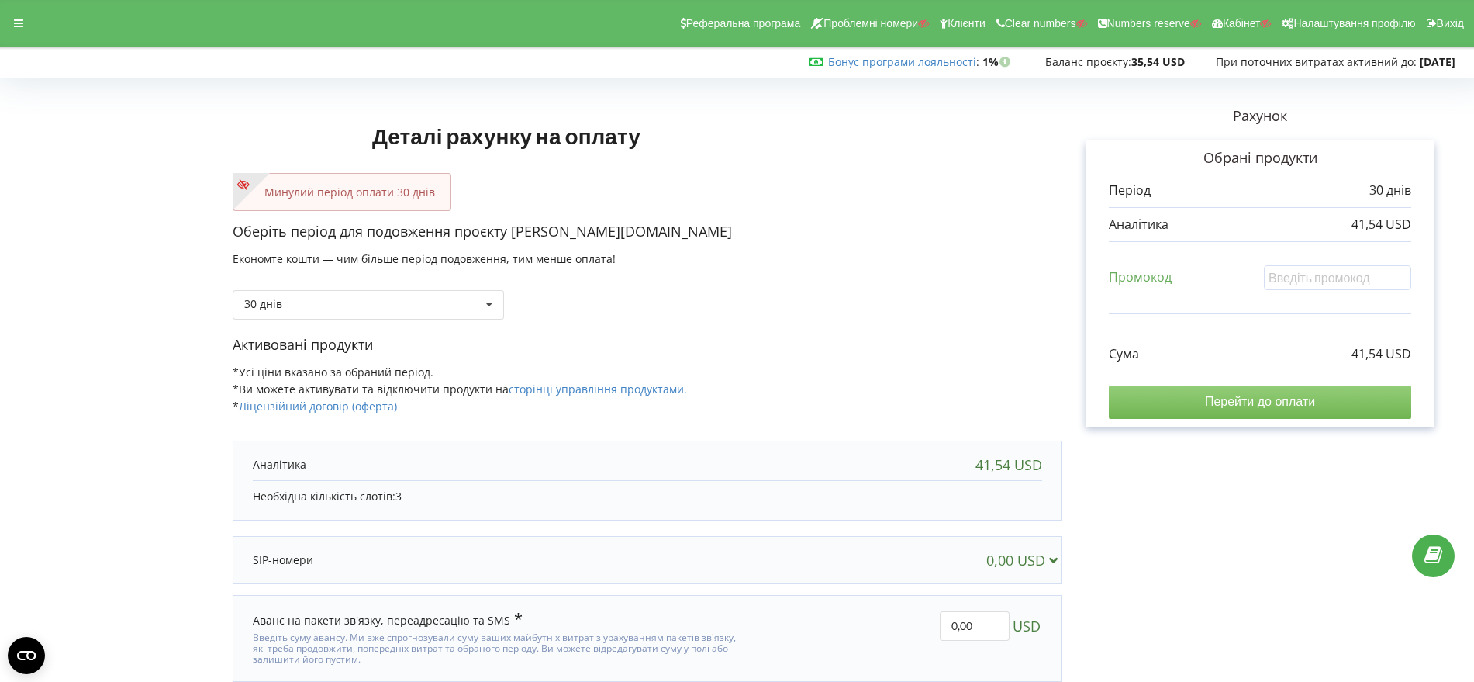
click at [1261, 400] on input "Перейти до оплати" at bounding box center [1260, 401] width 302 height 33
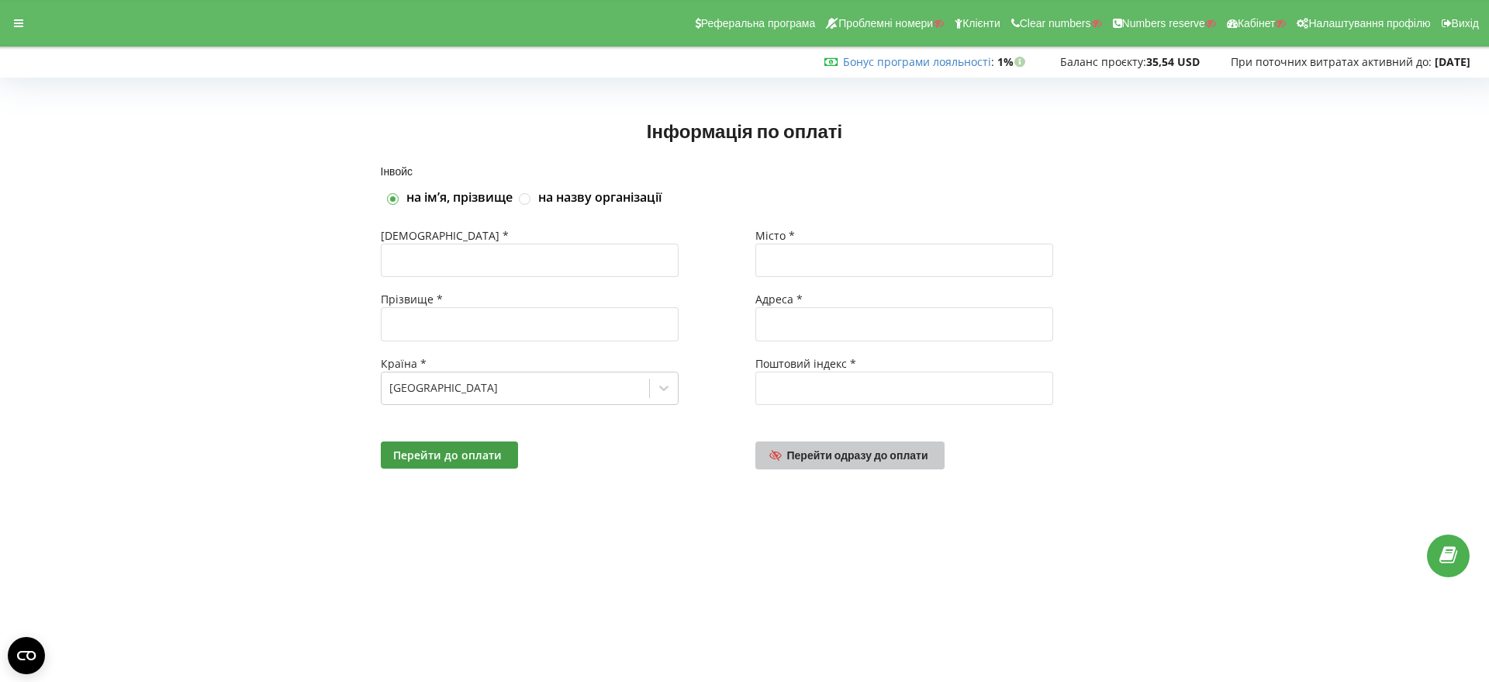
click at [863, 454] on span "Перейти одразу до оплати" at bounding box center [857, 454] width 141 height 13
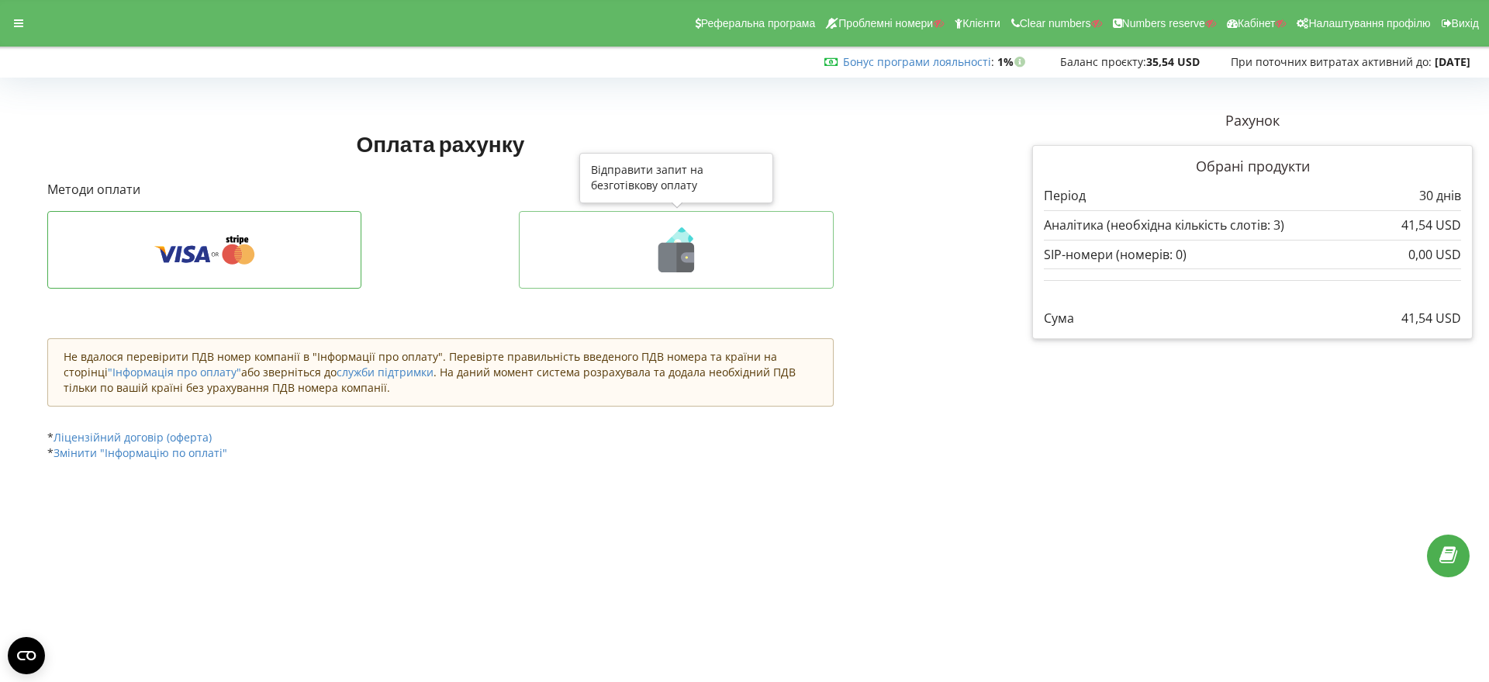
click at [686, 261] on icon at bounding box center [687, 257] width 13 height 10
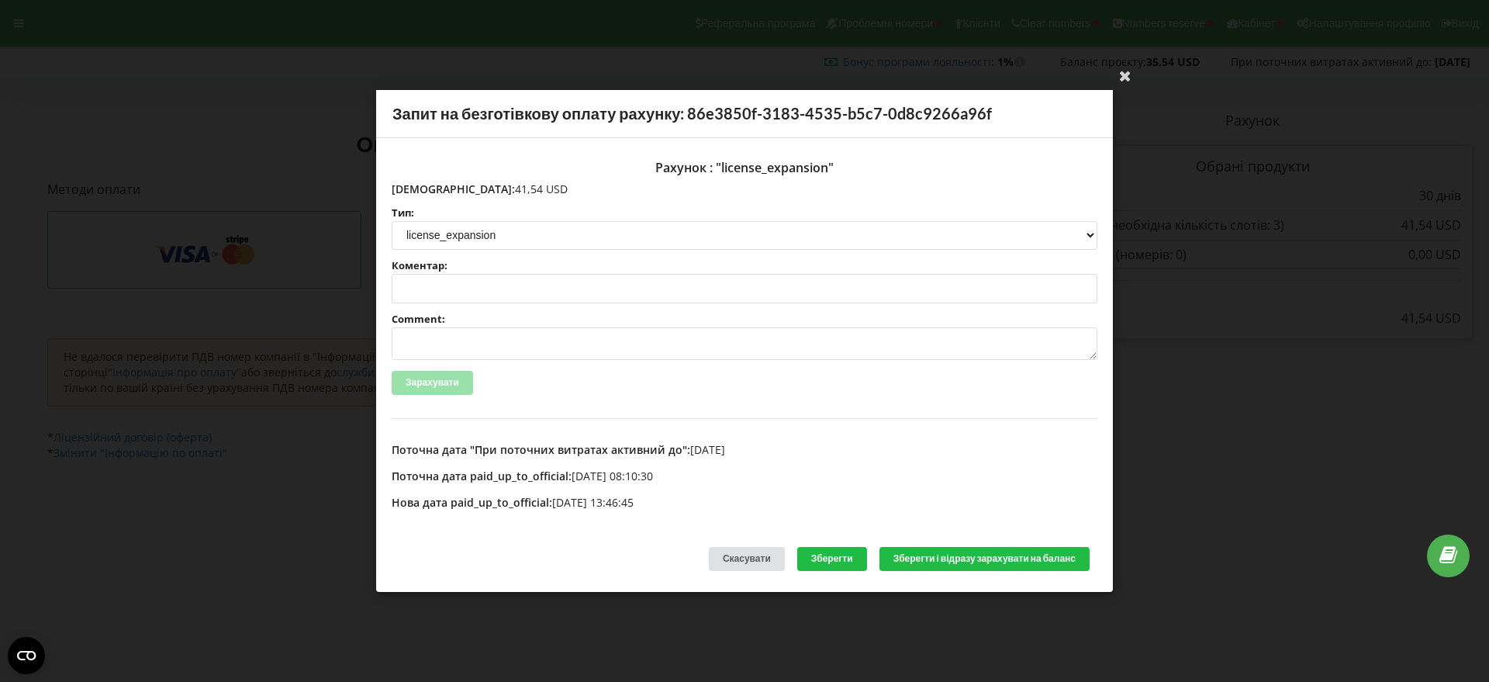
drag, startPoint x: 497, startPoint y: 189, endPoint x: 440, endPoint y: 185, distance: 57.6
click at [424, 185] on p "Сума: 41,54 USD" at bounding box center [745, 189] width 706 height 16
copy p "41,54 USD"
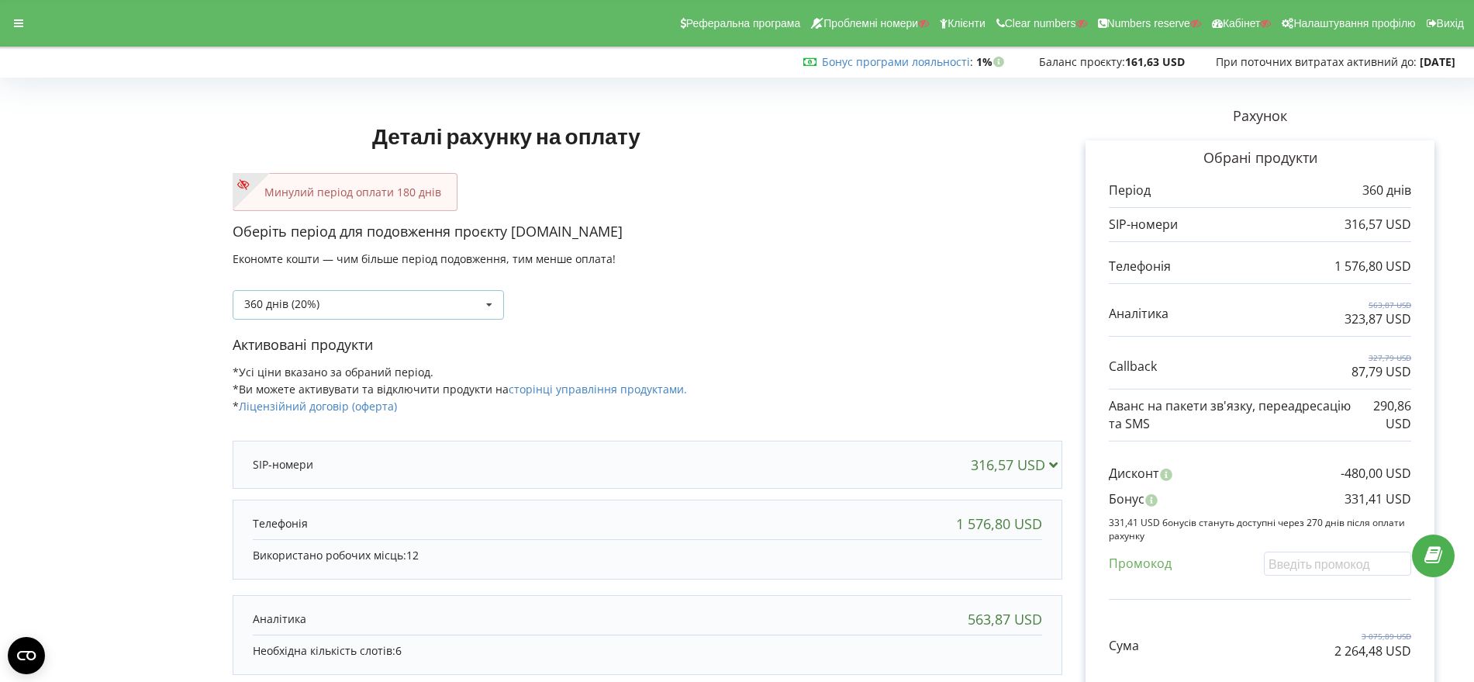
click at [489, 303] on icon at bounding box center [489, 305] width 23 height 29
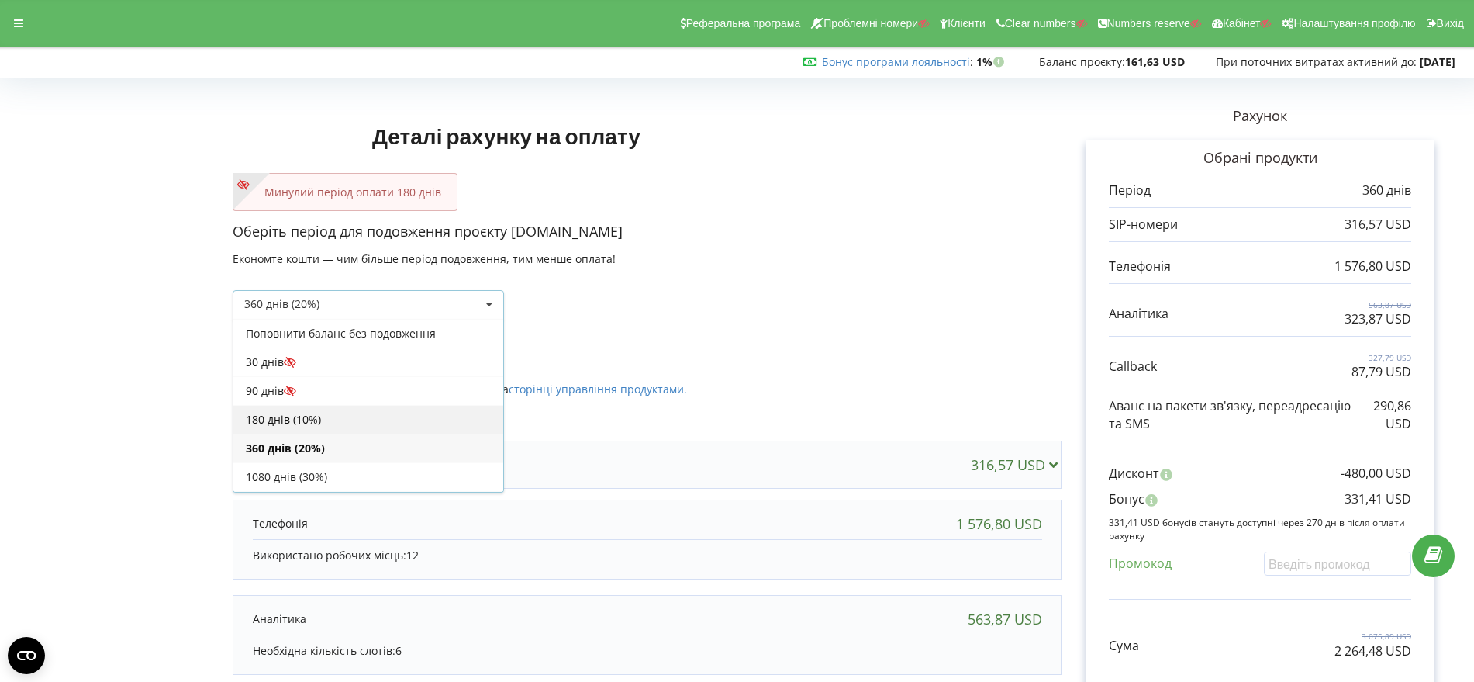
click at [407, 418] on div "180 днів (10%)" at bounding box center [368, 419] width 270 height 29
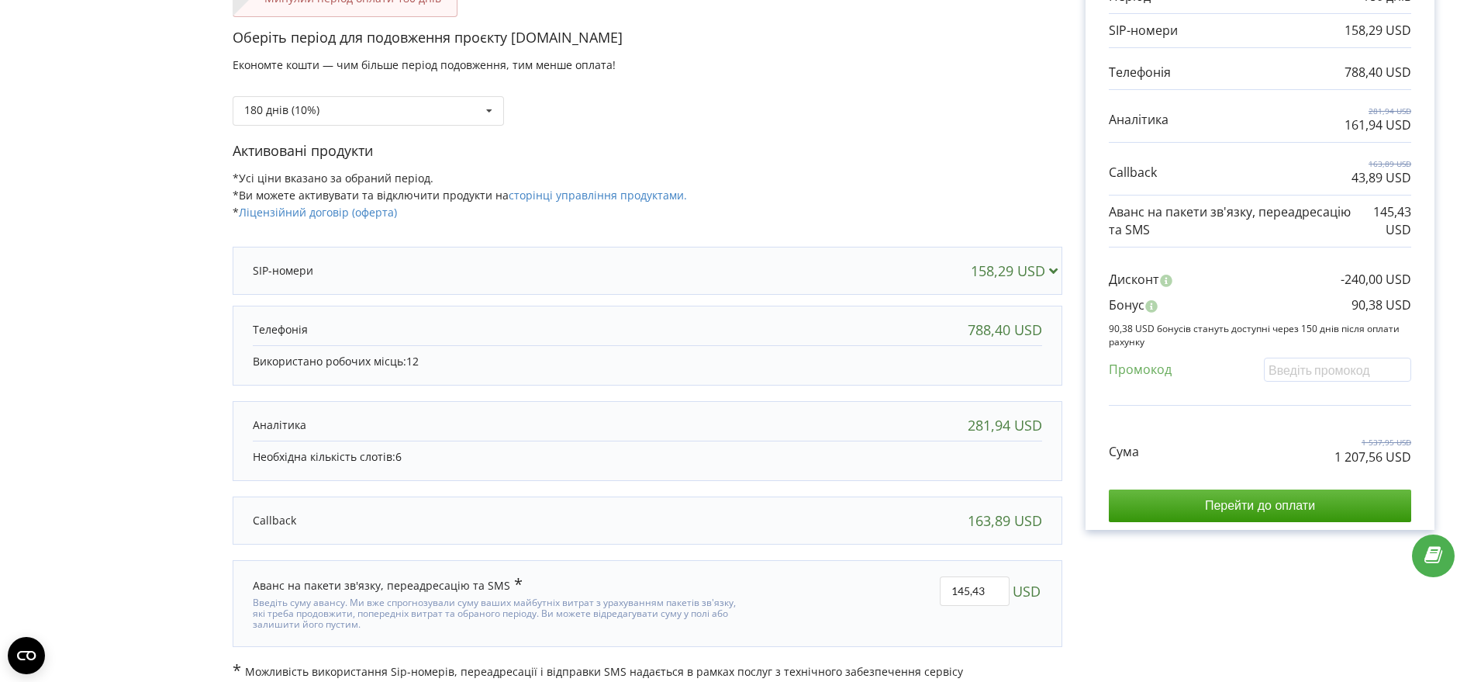
scroll to position [208, 0]
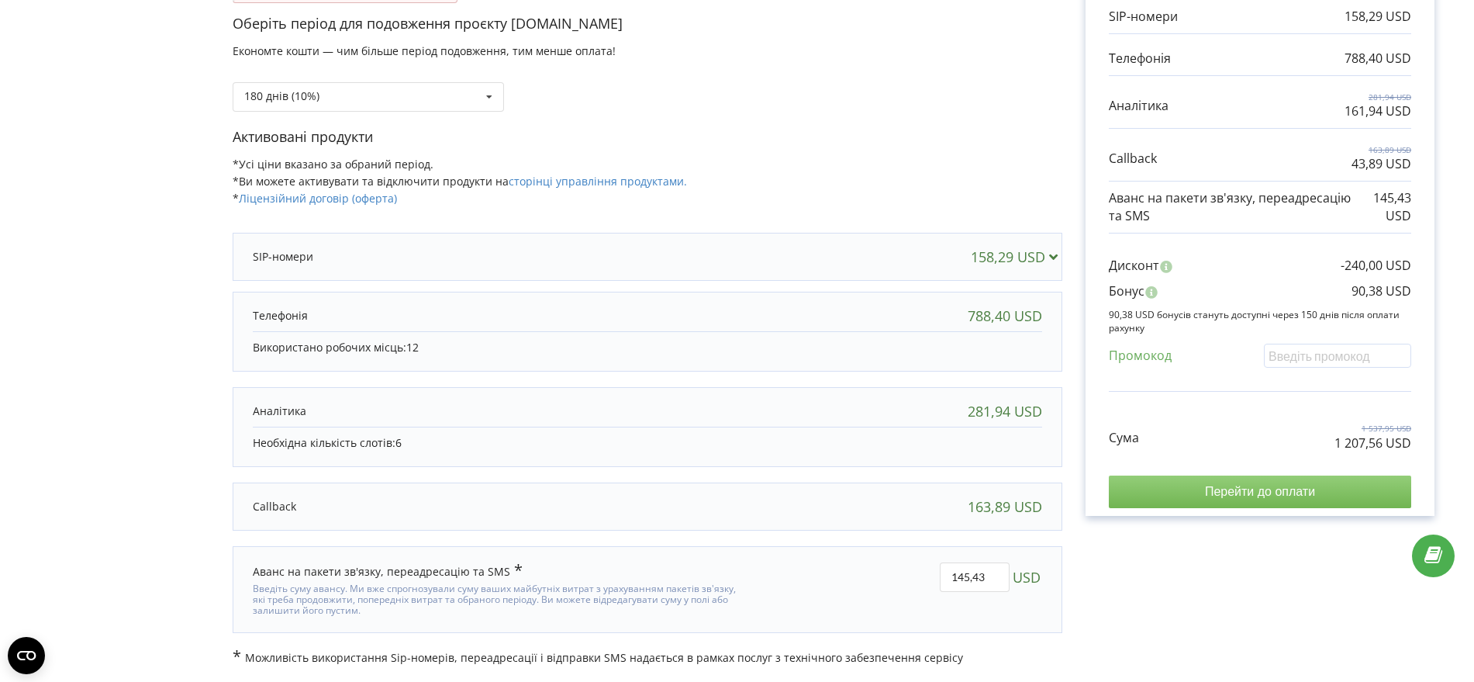
click at [1277, 486] on input "Перейти до оплати" at bounding box center [1260, 491] width 302 height 33
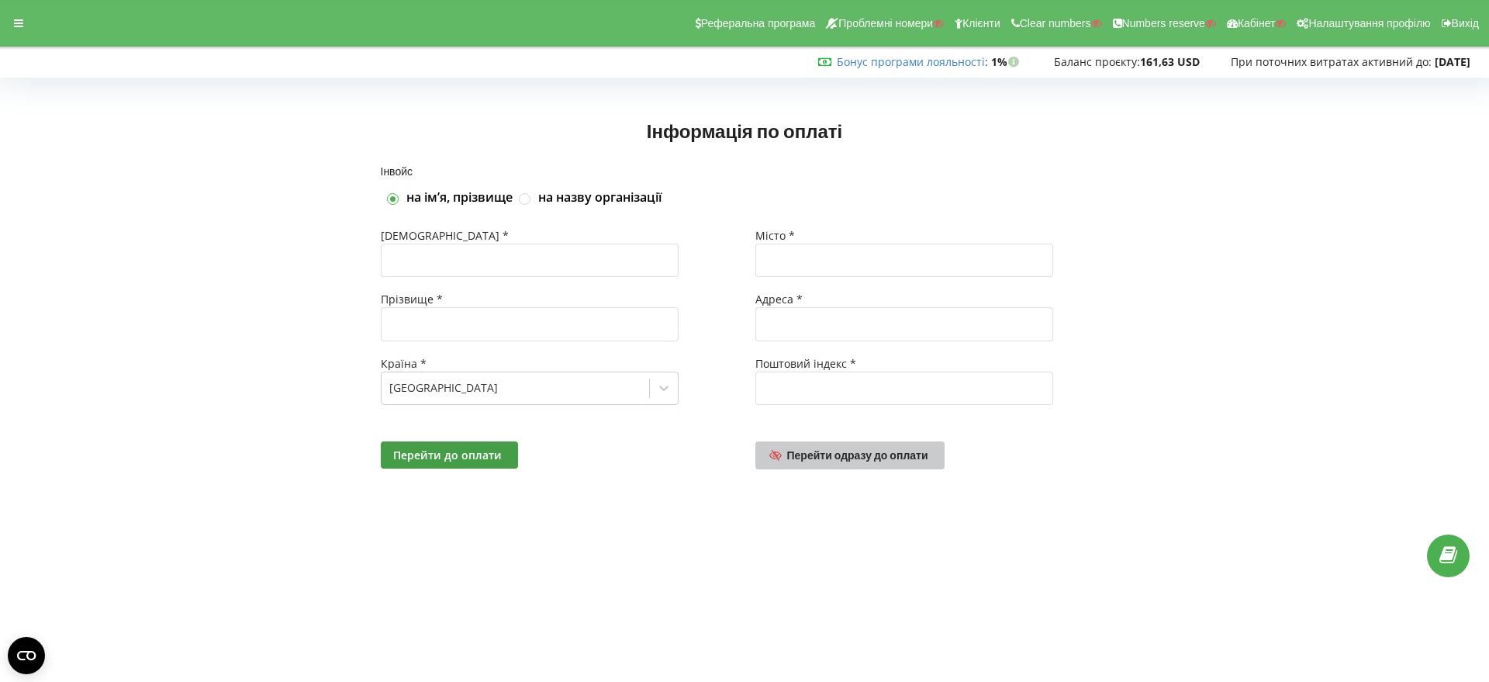
click at [845, 454] on span "Перейти одразу до оплати" at bounding box center [857, 454] width 141 height 13
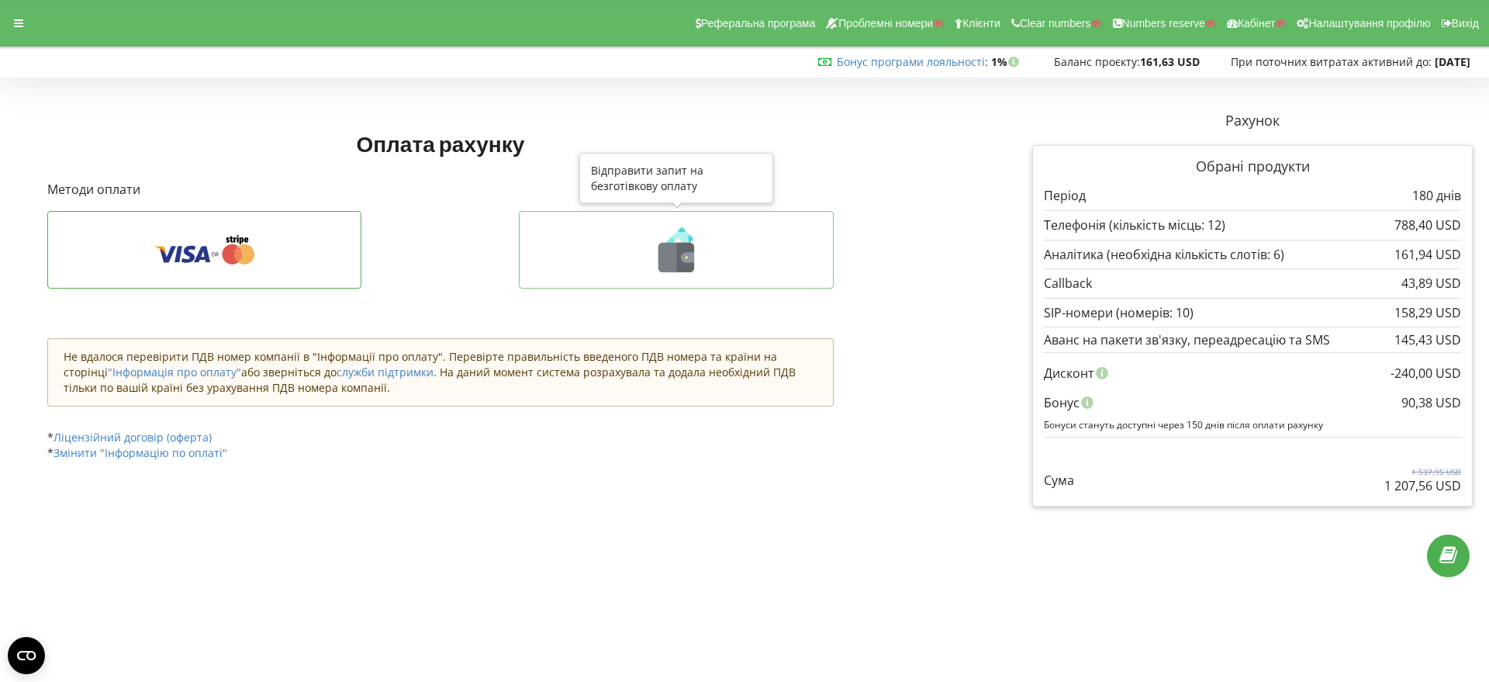
click at [693, 249] on icon at bounding box center [686, 257] width 18 height 29
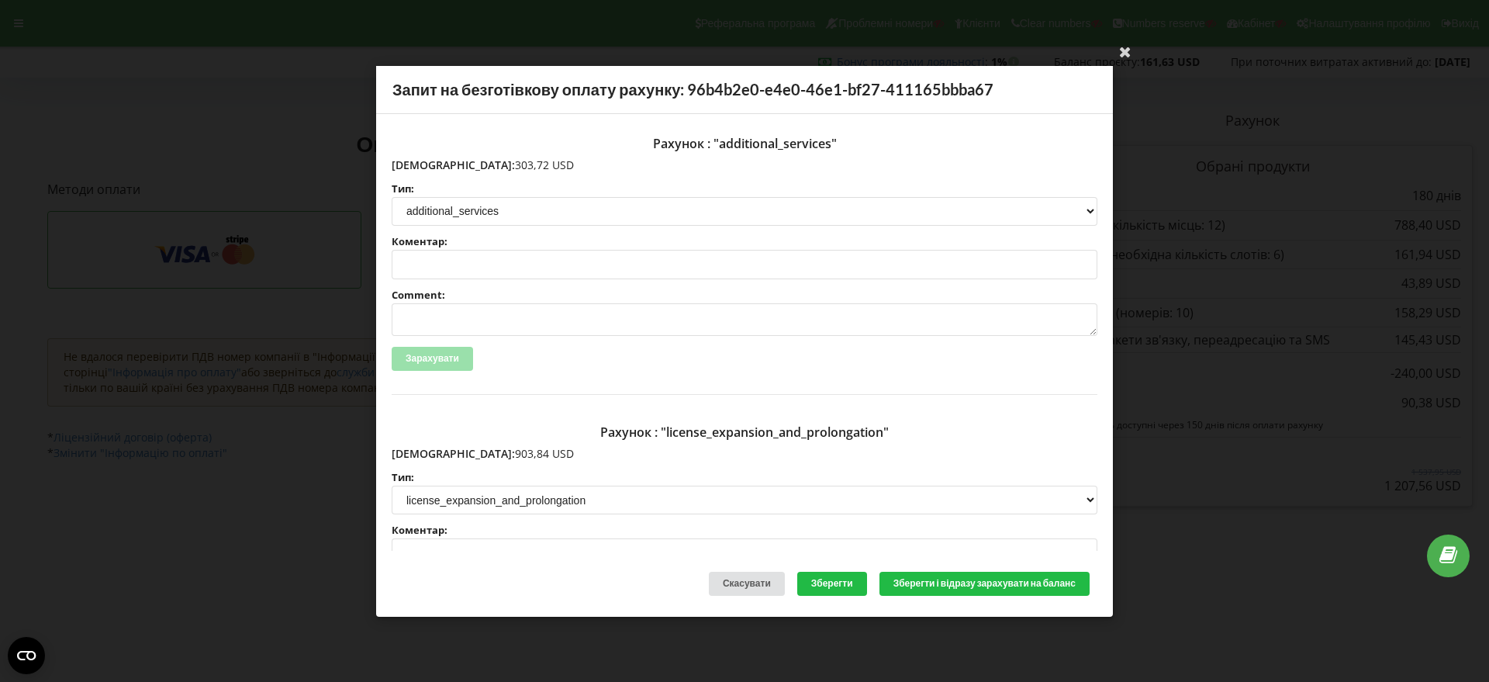
drag, startPoint x: 496, startPoint y: 164, endPoint x: 425, endPoint y: 163, distance: 71.4
click at [425, 163] on p "[DEMOGRAPHIC_DATA]: 303,72 USD" at bounding box center [745, 165] width 706 height 16
copy p "303,72 USD"
drag, startPoint x: 498, startPoint y: 453, endPoint x: 425, endPoint y: 454, distance: 72.9
click at [425, 454] on p "[DEMOGRAPHIC_DATA]: 903,84 USD" at bounding box center [745, 454] width 706 height 16
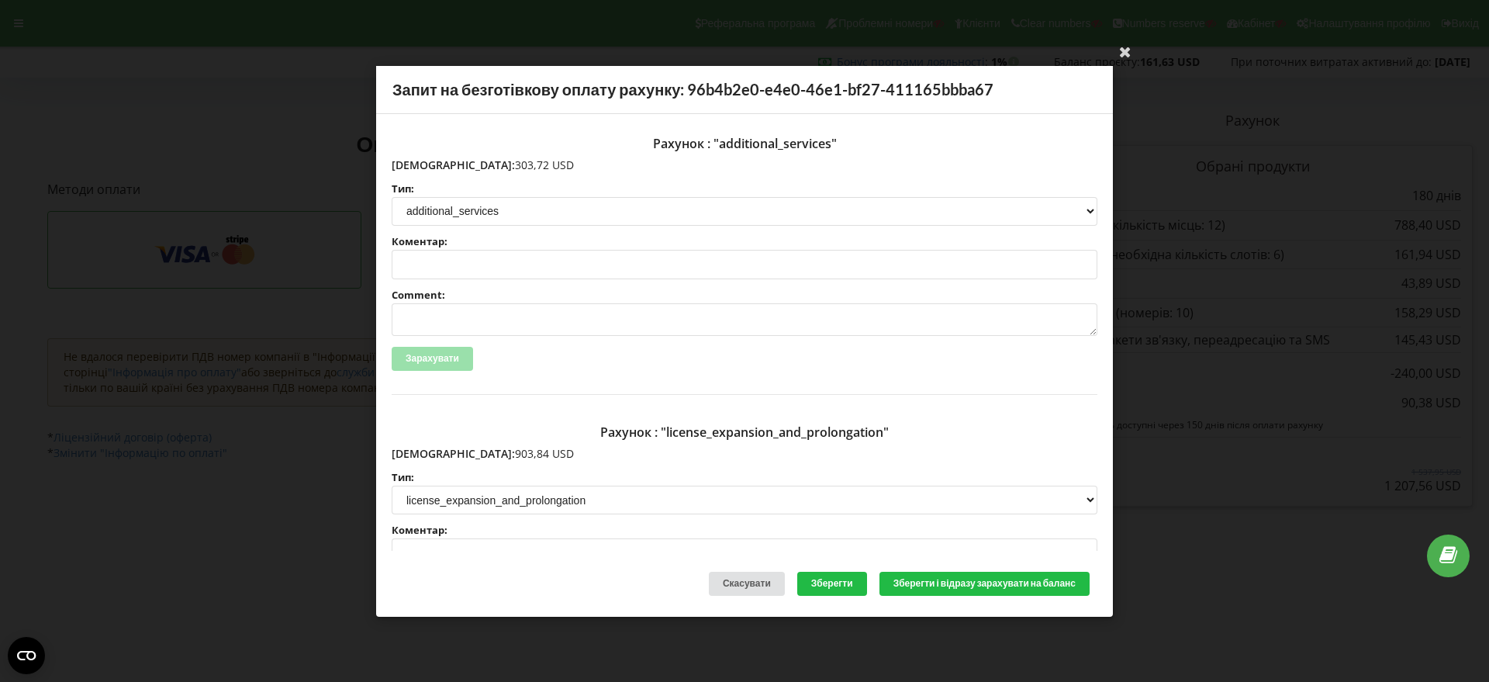
copy p "903,84 USD"
